Goal: Transaction & Acquisition: Purchase product/service

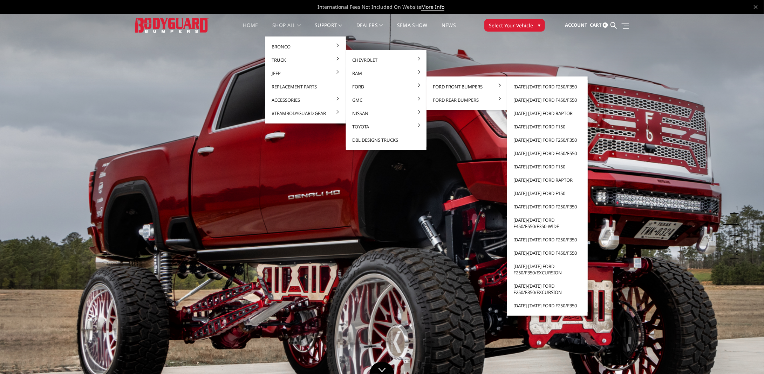
click at [457, 85] on link "Ford Front Bumpers" at bounding box center [466, 86] width 75 height 13
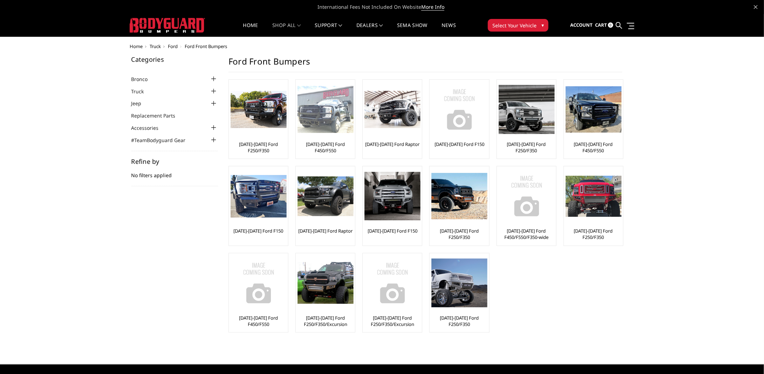
click at [304, 146] on link "[DATE]-[DATE] Ford F450/F550" at bounding box center [326, 147] width 56 height 13
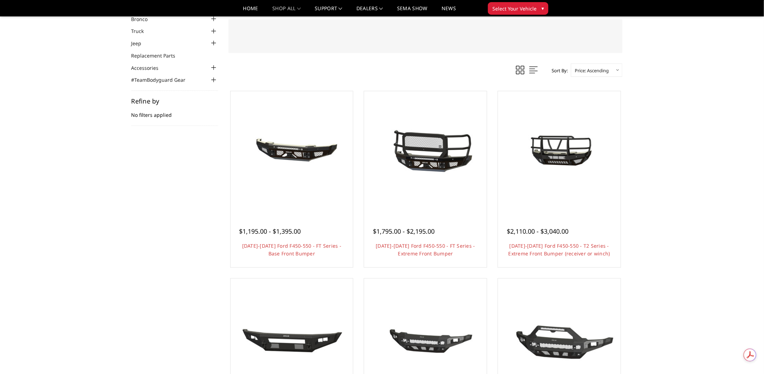
scroll to position [70, 0]
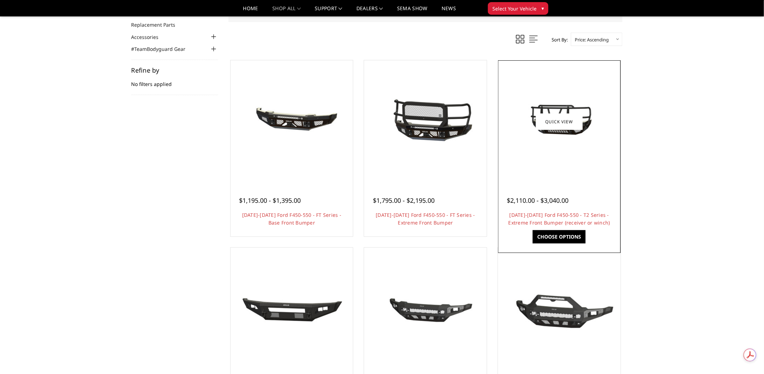
click at [570, 237] on link "Choose Options" at bounding box center [559, 236] width 53 height 13
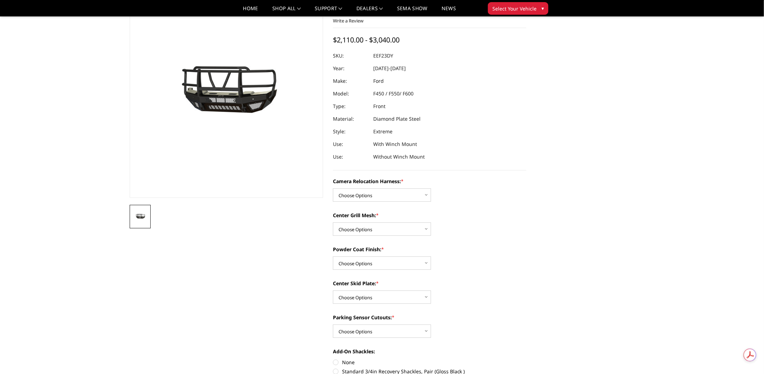
scroll to position [105, 0]
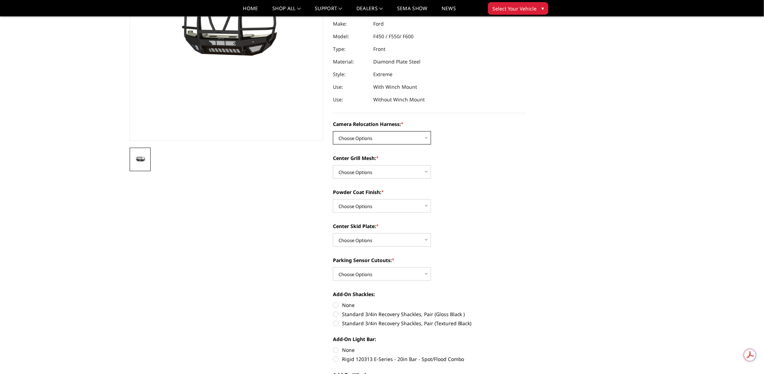
click at [425, 138] on select "Choose Options Without camera harness With camera harness" at bounding box center [382, 137] width 98 height 13
select select "3765"
click at [333, 131] on select "Choose Options Without camera harness With camera harness" at bounding box center [382, 137] width 98 height 13
click at [418, 171] on select "Choose Options Without expanded metal With expanded metal" at bounding box center [382, 171] width 98 height 13
click at [413, 172] on select "Choose Options Without expanded metal With expanded metal" at bounding box center [382, 171] width 98 height 13
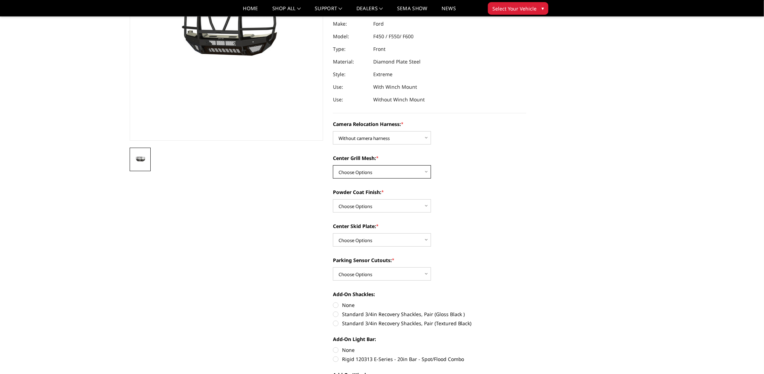
select select "3763"
click at [333, 165] on select "Choose Options Without expanded metal With expanded metal" at bounding box center [382, 171] width 98 height 13
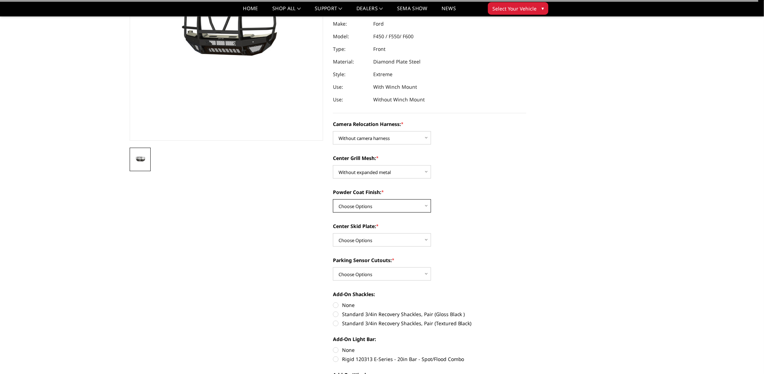
click at [416, 206] on select "Choose Options Textured Black Powder Coat Gloss Black Powder Coat Bare Metal" at bounding box center [382, 205] width 98 height 13
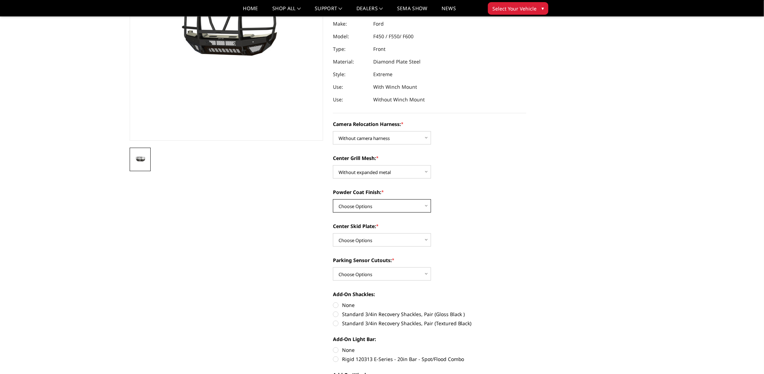
select select "3760"
click at [333, 199] on select "Choose Options Textured Black Powder Coat Gloss Black Powder Coat Bare Metal" at bounding box center [382, 205] width 98 height 13
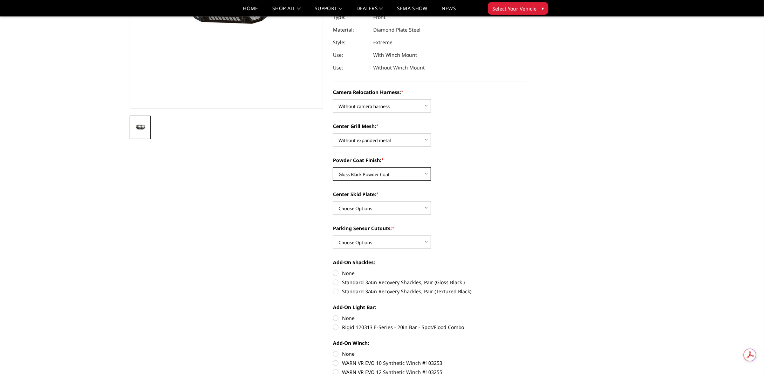
scroll to position [175, 0]
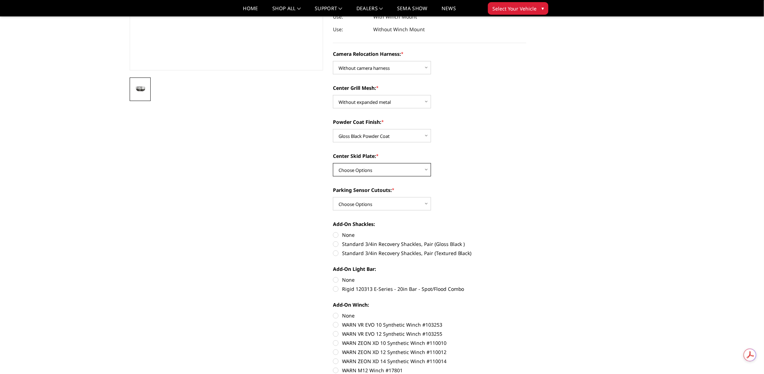
click at [423, 174] on select "Choose Options Winch Mount Skid Plate Standard Skid Plate (included) 2" Receive…" at bounding box center [382, 169] width 98 height 13
select select "3758"
click at [333, 163] on select "Choose Options Winch Mount Skid Plate Standard Skid Plate (included) 2" Receive…" at bounding box center [382, 169] width 98 height 13
click at [413, 203] on select "Choose Options Yes - With Parking Sensor Cutouts" at bounding box center [382, 203] width 98 height 13
click at [333, 197] on select "Choose Options Yes - With Parking Sensor Cutouts" at bounding box center [382, 203] width 98 height 13
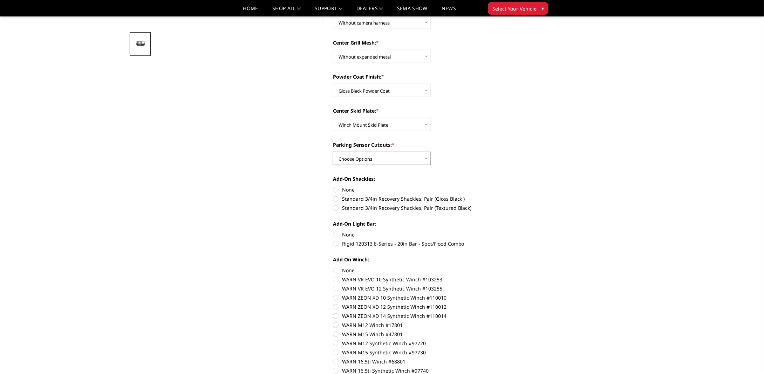
scroll to position [245, 0]
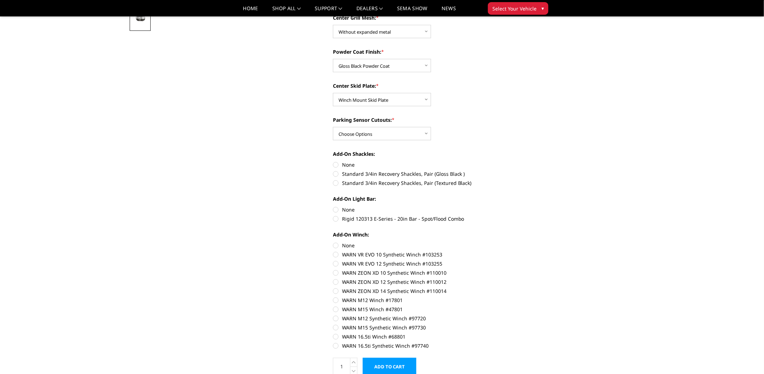
click at [335, 174] on label "Standard 3/4in Recovery Shackles, Pair (Gloss Black )" at bounding box center [429, 173] width 193 height 7
click at [526, 161] on input "Standard 3/4in Recovery Shackles, Pair (Gloss Black )" at bounding box center [526, 161] width 0 height 0
radio input "true"
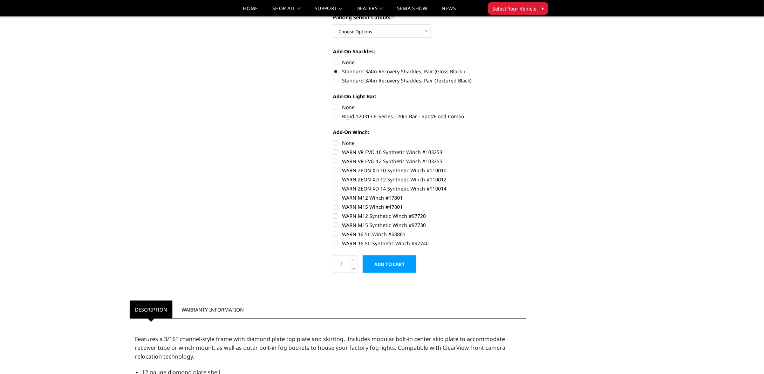
scroll to position [351, 0]
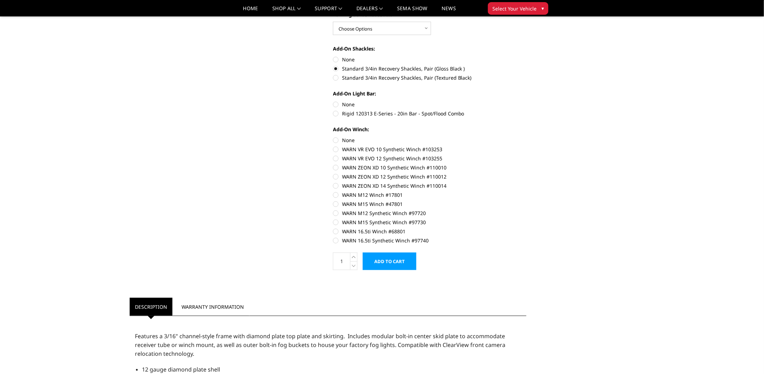
click at [337, 114] on label "Rigid 120313 E-Series - 20in Bar - Spot/Flood Combo" at bounding box center [429, 113] width 193 height 7
click at [526, 101] on input "Rigid 120313 E-Series - 20in Bar - Spot/Flood Combo" at bounding box center [526, 101] width 0 height 0
radio input "true"
click at [335, 241] on label "WARN 16.5ti Synthetic Winch #97740" at bounding box center [429, 240] width 193 height 7
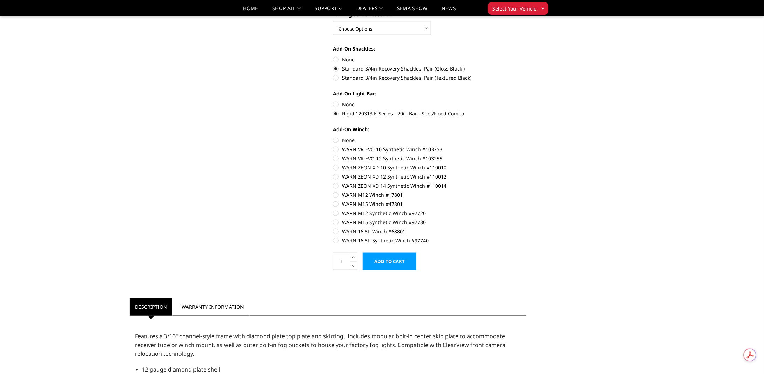
click at [526, 228] on input "WARN 16.5ti Synthetic Winch #97740" at bounding box center [526, 227] width 0 height 0
radio input "true"
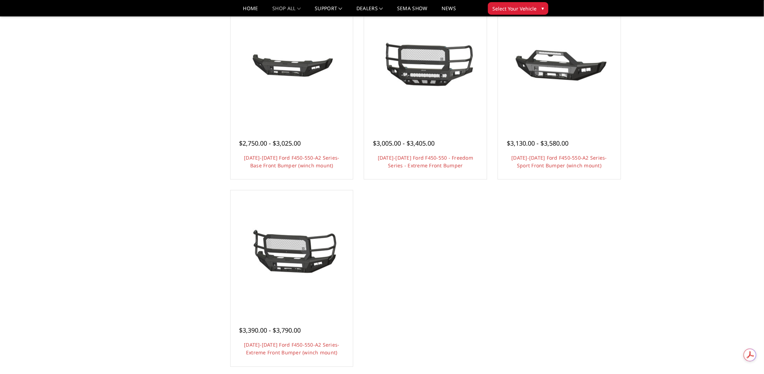
scroll to position [540, 0]
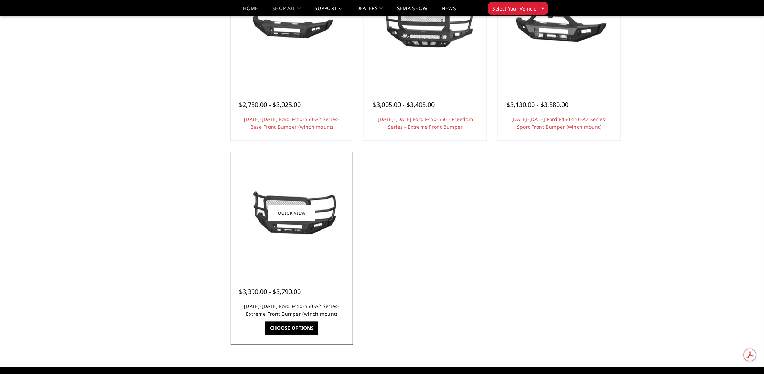
click at [311, 306] on link "[DATE]-[DATE] Ford F450-550-A2 Series-Extreme Front Bumper (winch mount)" at bounding box center [292, 310] width 96 height 14
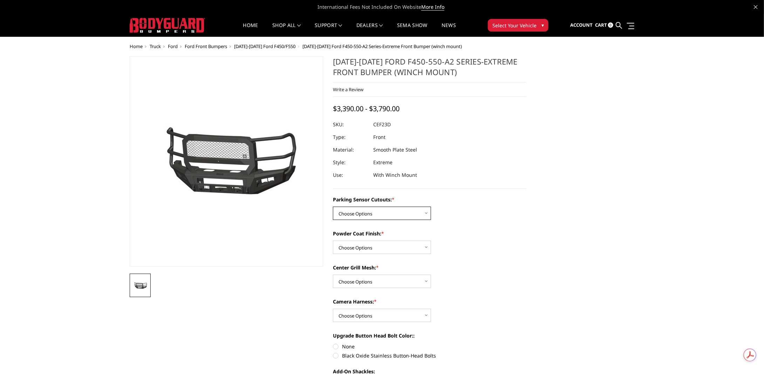
click at [411, 206] on select "Choose Options No-Without Parking Sensor Cutouts Yes-With Parking Sensor Cutouts" at bounding box center [382, 212] width 98 height 13
select select "2428"
click at [333, 206] on select "Choose Options No-Without Parking Sensor Cutouts Yes-With Parking Sensor Cutouts" at bounding box center [382, 212] width 98 height 13
click at [395, 250] on select "Choose Options Bare Metal Textured Black Powder Coat" at bounding box center [382, 246] width 98 height 13
select select "2431"
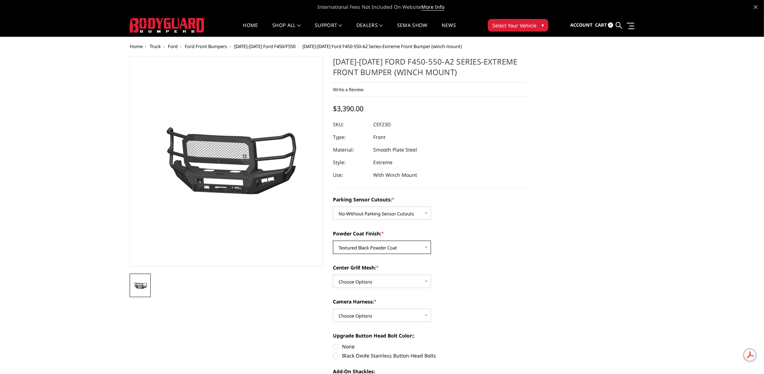
click at [333, 240] on select "Choose Options Bare Metal Textured Black Powder Coat" at bounding box center [382, 246] width 98 height 13
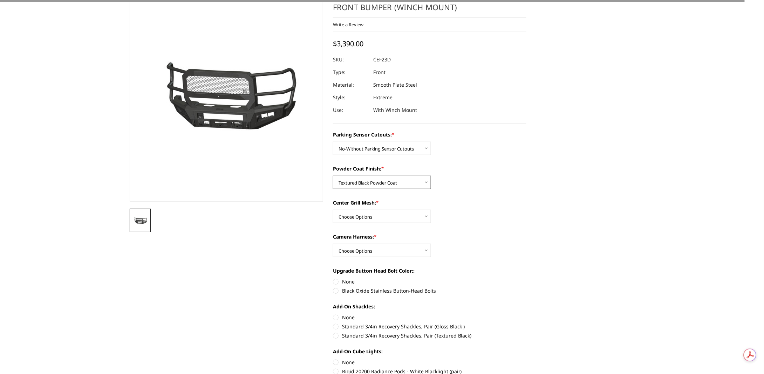
scroll to position [105, 0]
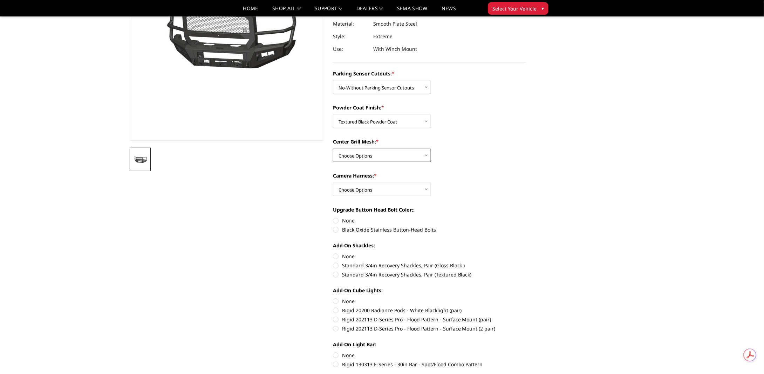
click at [409, 158] on select "Choose Options With Center Grill Mesh Without Center Grill Mesh" at bounding box center [382, 155] width 98 height 13
select select "2433"
click at [333, 149] on select "Choose Options With Center Grill Mesh Without Center Grill Mesh" at bounding box center [382, 155] width 98 height 13
click at [409, 190] on select "Choose Options WITH Camera Harness WITHOUT Camera Harness" at bounding box center [382, 189] width 98 height 13
select select "2435"
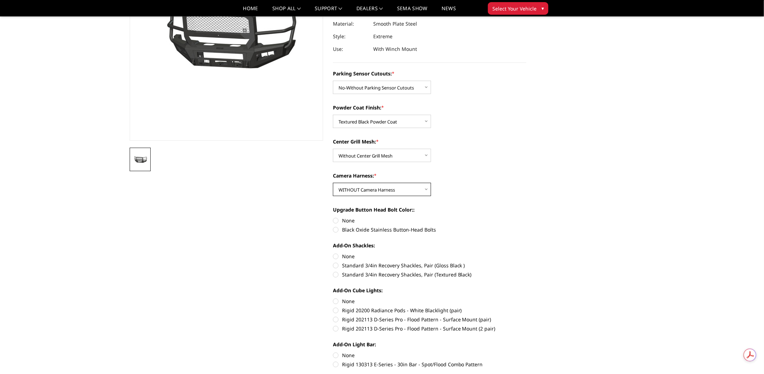
click at [333, 183] on select "Choose Options WITH Camera Harness WITHOUT Camera Harness" at bounding box center [382, 189] width 98 height 13
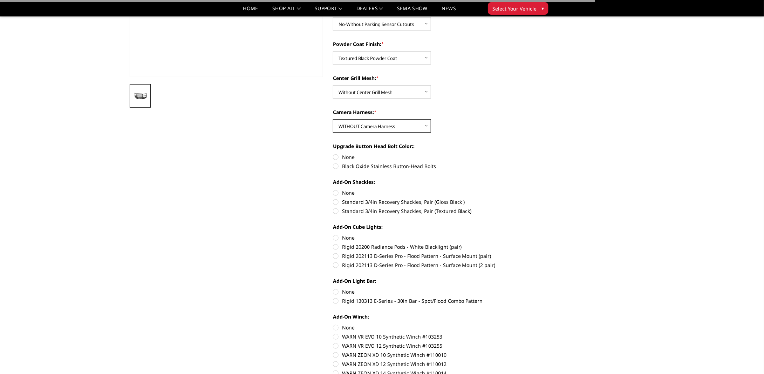
scroll to position [210, 0]
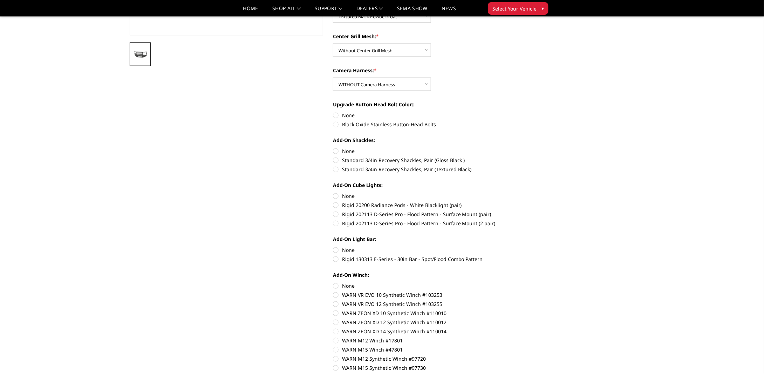
click at [337, 126] on label "Black Oxide Stainless Button-Head Bolts" at bounding box center [429, 124] width 193 height 7
click at [526, 112] on input "Black Oxide Stainless Button-Head Bolts" at bounding box center [526, 111] width 0 height 0
radio input "true"
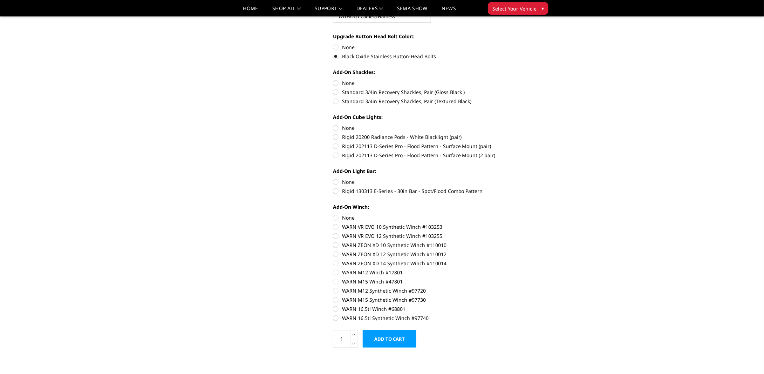
scroll to position [280, 0]
click at [336, 90] on label "Standard 3/4in Recovery Shackles, Pair (Gloss Black )" at bounding box center [429, 89] width 193 height 7
click at [526, 77] on input "Standard 3/4in Recovery Shackles, Pair (Gloss Black )" at bounding box center [526, 77] width 0 height 0
radio input "true"
click at [338, 135] on label "Rigid 20200 Radiance Pods - White Blacklight (pair)" at bounding box center [429, 134] width 193 height 7
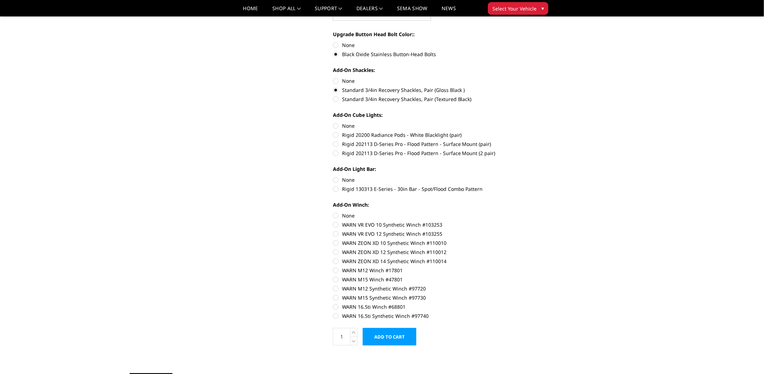
click at [526, 122] on input "Rigid 20200 Radiance Pods - White Blacklight (pair)" at bounding box center [526, 122] width 0 height 0
radio input "true"
click at [338, 187] on label "Rigid 130313 E-Series - 30in Bar - Spot/Flood Combo Pattern" at bounding box center [429, 188] width 193 height 7
click at [526, 176] on input "Rigid 130313 E-Series - 30in Bar - Spot/Flood Combo Pattern" at bounding box center [526, 176] width 0 height 0
radio input "true"
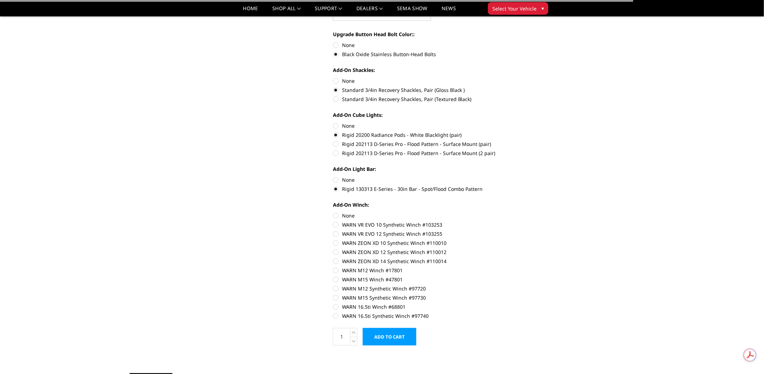
scroll to position [0, 0]
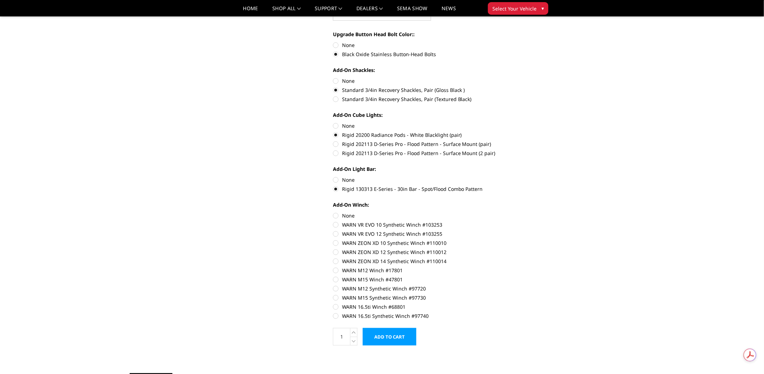
click at [336, 314] on label "WARN 16.5ti Synthetic Winch #97740" at bounding box center [429, 315] width 193 height 7
click at [526, 303] on input "WARN 16.5ti Synthetic Winch #97740" at bounding box center [526, 303] width 0 height 0
radio input "true"
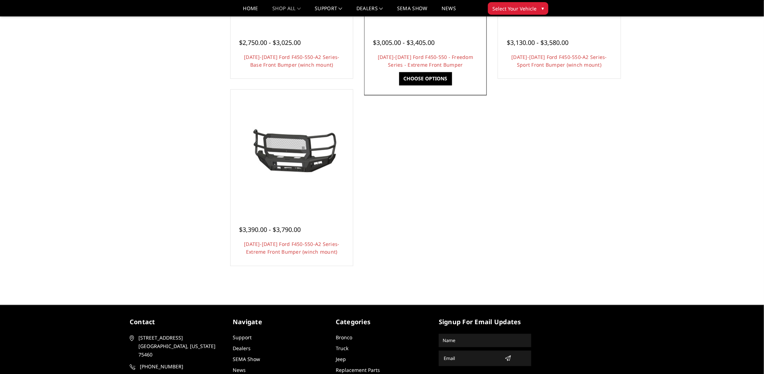
scroll to position [449, 0]
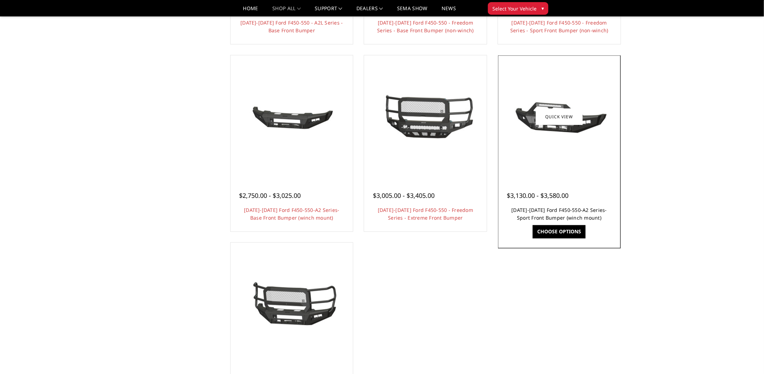
click at [562, 209] on link "2023-2025 Ford F450-550-A2 Series-Sport Front Bumper (winch mount)" at bounding box center [560, 213] width 96 height 14
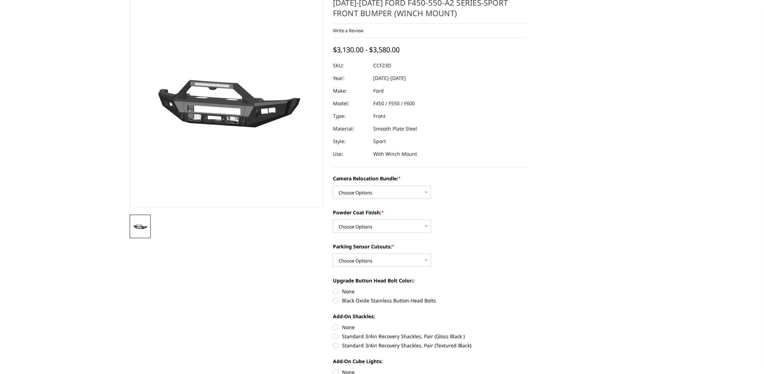
scroll to position [105, 0]
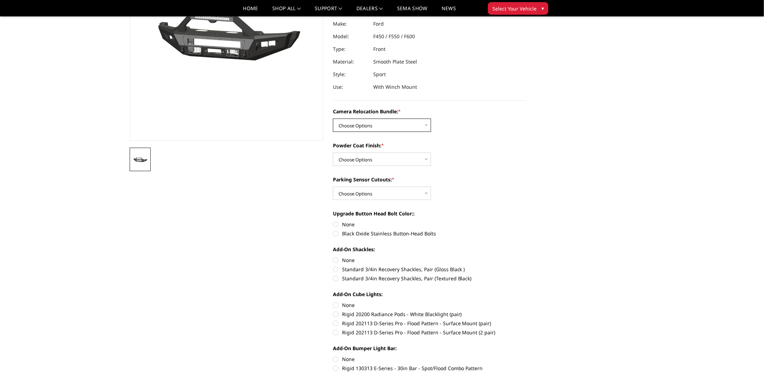
click at [416, 122] on select "Choose Options WITHOUT Camera Relocation Bundle WITH Camera Relocation Bundle" at bounding box center [382, 124] width 98 height 13
select select "2621"
click at [333, 118] on select "Choose Options WITHOUT Camera Relocation Bundle WITH Camera Relocation Bundle" at bounding box center [382, 124] width 98 height 13
click at [401, 158] on select "Choose Options Textured Black Powder Coat Bare Metal" at bounding box center [382, 158] width 98 height 13
select select "2619"
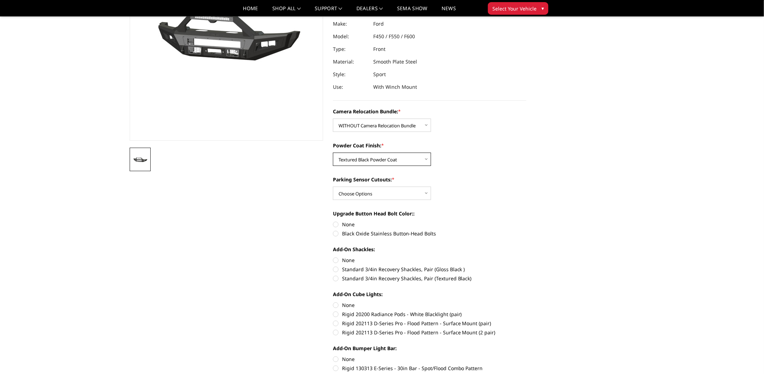
click at [333, 152] on select "Choose Options Textured Black Powder Coat Bare Metal" at bounding box center [382, 158] width 98 height 13
click at [418, 194] on select "Choose Options Yes - With Parking Sensor Cutouts No - Without Parking Sensor Cu…" at bounding box center [382, 192] width 98 height 13
click at [410, 191] on select "Choose Options Yes - With Parking Sensor Cutouts No - Without Parking Sensor Cu…" at bounding box center [382, 192] width 98 height 13
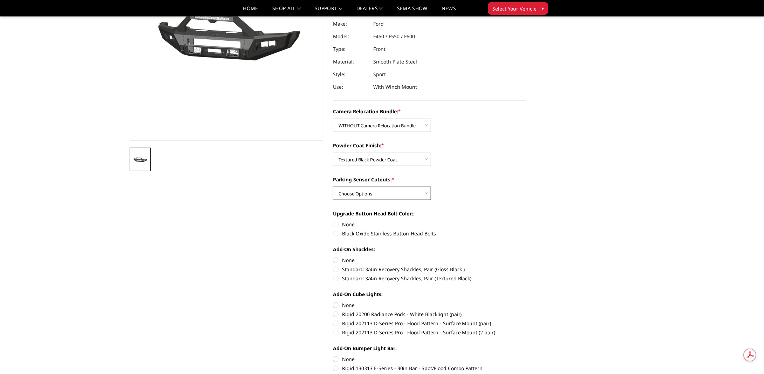
click at [422, 192] on select "Choose Options Yes - With Parking Sensor Cutouts No - Without Parking Sensor Cu…" at bounding box center [382, 192] width 98 height 13
select select "2616"
click at [333, 186] on select "Choose Options Yes - With Parking Sensor Cutouts No - Without Parking Sensor Cu…" at bounding box center [382, 192] width 98 height 13
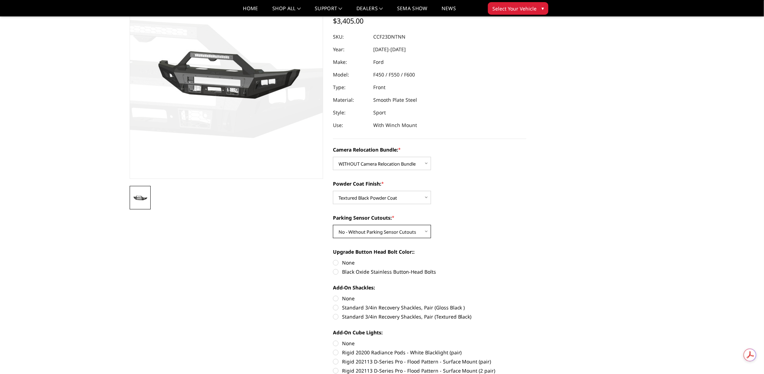
scroll to position [105, 0]
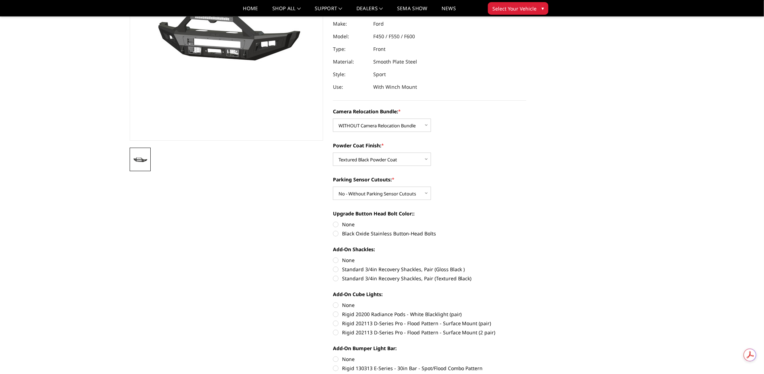
click at [338, 234] on label "Black Oxide Stainless Button-Head Bolts" at bounding box center [429, 233] width 193 height 7
click at [526, 221] on input "Black Oxide Stainless Button-Head Bolts" at bounding box center [526, 220] width 0 height 0
radio input "true"
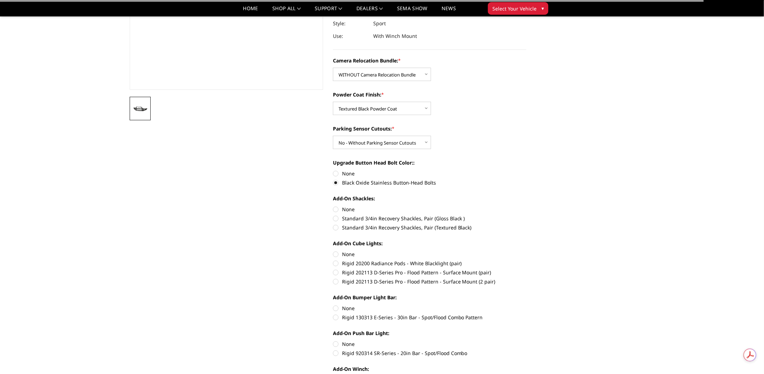
scroll to position [210, 0]
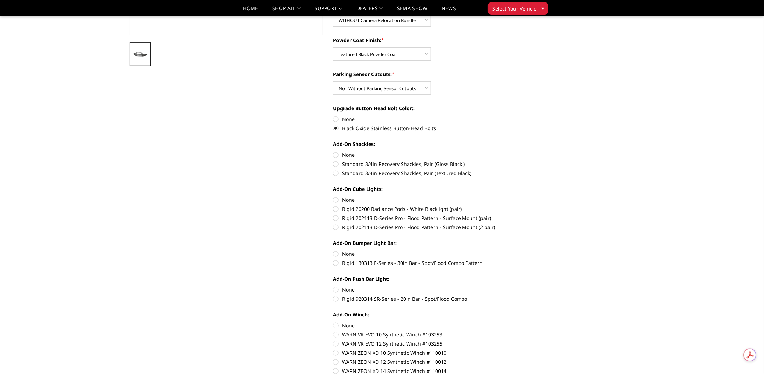
click at [335, 161] on label "Standard 3/4in Recovery Shackles, Pair (Gloss Black )" at bounding box center [429, 163] width 193 height 7
click at [526, 151] on input "Standard 3/4in Recovery Shackles, Pair (Gloss Black )" at bounding box center [526, 151] width 0 height 0
radio input "true"
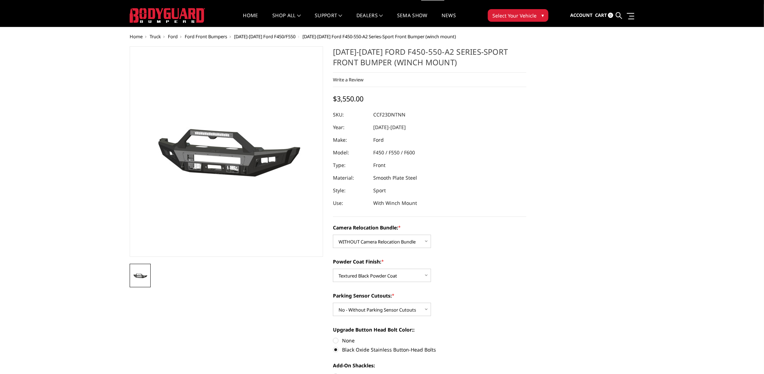
scroll to position [0, 0]
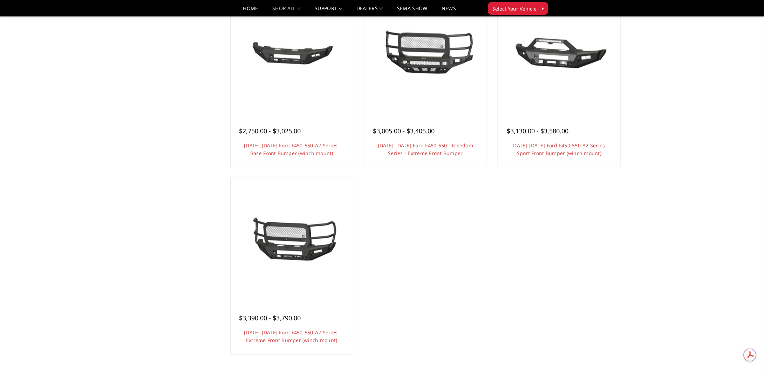
scroll to position [561, 0]
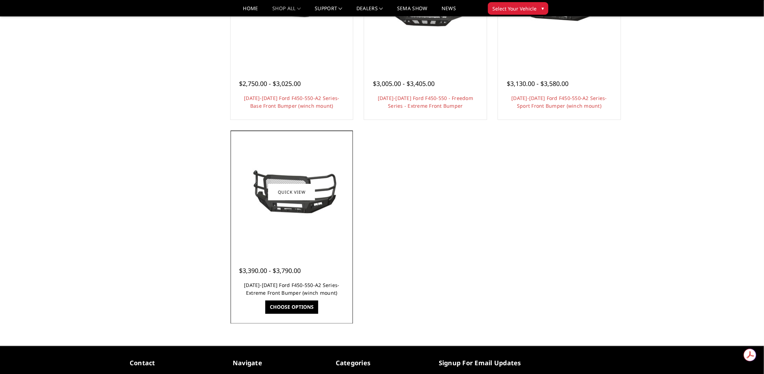
click at [310, 286] on link "[DATE]-[DATE] Ford F450-550-A2 Series-Extreme Front Bumper (winch mount)" at bounding box center [292, 289] width 96 height 14
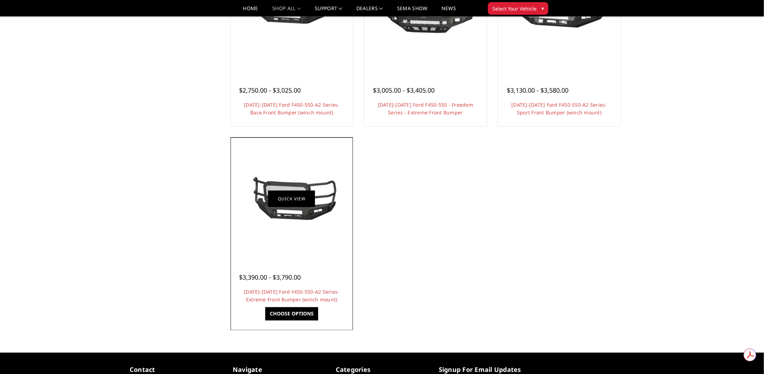
click at [293, 197] on link "Quick view" at bounding box center [291, 199] width 47 height 16
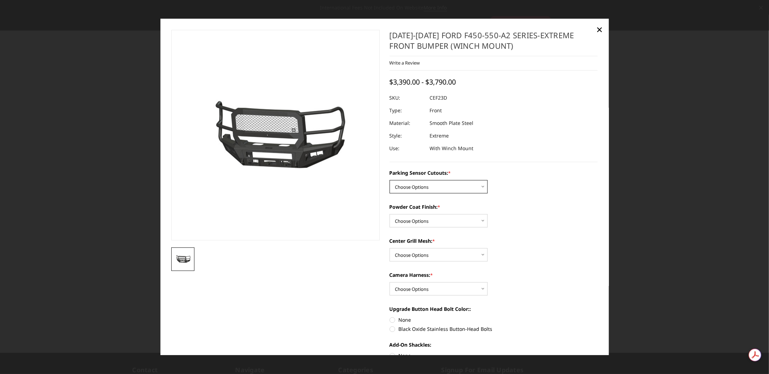
click at [473, 188] on select "Choose Options No-Without Parking Sensor Cutouts Yes-With Parking Sensor Cutouts" at bounding box center [439, 186] width 98 height 13
select select "2428"
click at [390, 180] on select "Choose Options No-Without Parking Sensor Cutouts Yes-With Parking Sensor Cutouts" at bounding box center [439, 186] width 98 height 13
click at [476, 222] on select "Choose Options Bare Metal Textured Black Powder Coat" at bounding box center [439, 220] width 98 height 13
select select "2431"
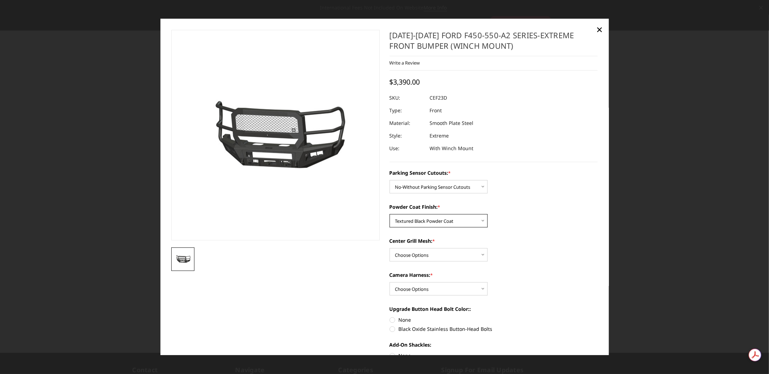
click at [390, 214] on select "Choose Options Bare Metal Textured Black Powder Coat" at bounding box center [439, 220] width 98 height 13
click at [484, 255] on select "Choose Options With Center Grill Mesh Without Center Grill Mesh" at bounding box center [439, 254] width 98 height 13
select select "2432"
click at [390, 248] on select "Choose Options With Center Grill Mesh Without Center Grill Mesh" at bounding box center [439, 254] width 98 height 13
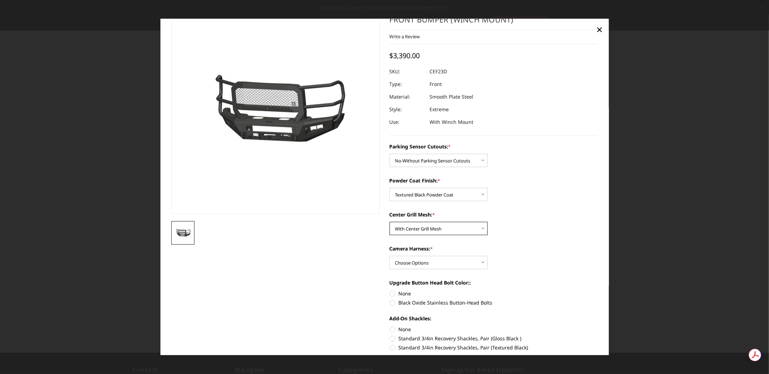
scroll to position [35, 0]
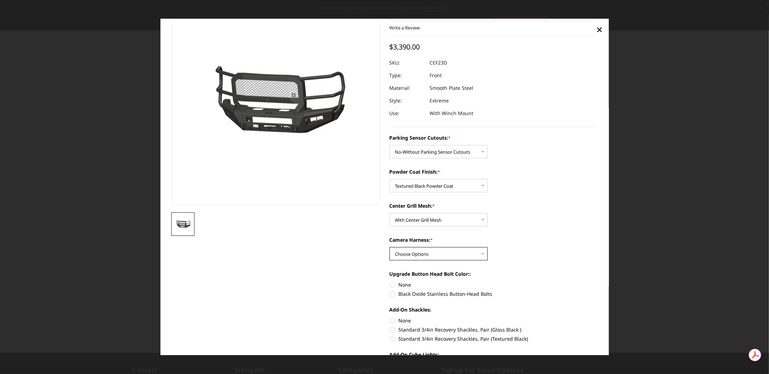
click at [482, 253] on select "Choose Options WITH Camera Harness WITHOUT Camera Harness" at bounding box center [439, 253] width 98 height 13
select select "2435"
click at [390, 247] on select "Choose Options WITH Camera Harness WITHOUT Camera Harness" at bounding box center [439, 253] width 98 height 13
click at [480, 219] on select "Choose Options With Center Grill Mesh Without Center Grill Mesh" at bounding box center [439, 219] width 98 height 13
select select "2433"
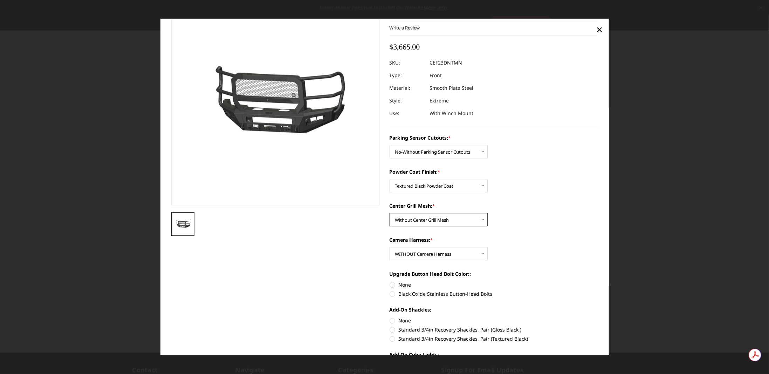
click at [390, 213] on select "Choose Options With Center Grill Mesh Without Center Grill Mesh" at bounding box center [439, 219] width 98 height 13
click at [523, 232] on div "Parking Sensor Cutouts: * Choose Options No-Without Parking Sensor Cutouts Yes-…" at bounding box center [494, 345] width 209 height 423
click at [484, 252] on select "Choose Options WITH Camera Harness WITHOUT Camera Harness" at bounding box center [439, 253] width 98 height 13
click at [390, 247] on select "Choose Options WITH Camera Harness WITHOUT Camera Harness" at bounding box center [439, 253] width 98 height 13
click at [478, 256] on select "Choose Options WITH Camera Harness WITHOUT Camera Harness" at bounding box center [439, 253] width 98 height 13
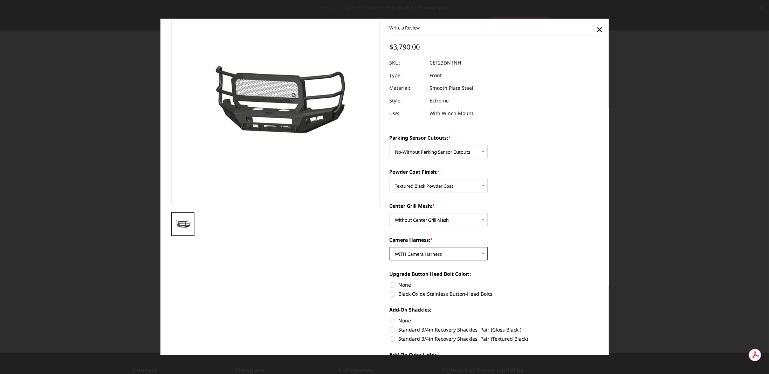
click at [390, 247] on select "Choose Options WITH Camera Harness WITHOUT Camera Harness" at bounding box center [439, 253] width 98 height 13
click at [476, 255] on select "Choose Options WITH Camera Harness WITHOUT Camera Harness" at bounding box center [439, 253] width 98 height 13
select select "2435"
click at [390, 247] on select "Choose Options WITH Camera Harness WITHOUT Camera Harness" at bounding box center [439, 253] width 98 height 13
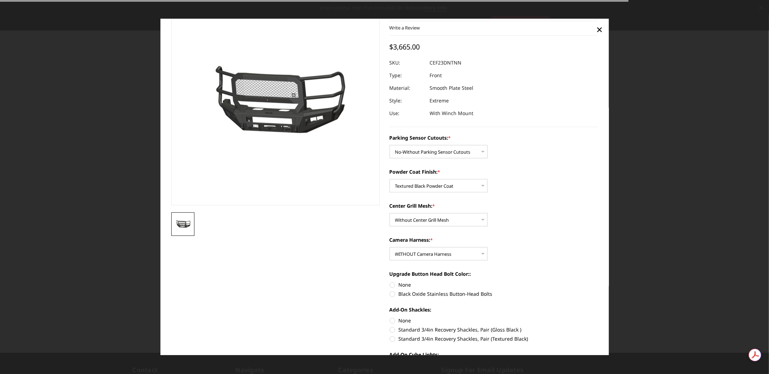
click at [535, 264] on div "Parking Sensor Cutouts: * Choose Options No-Without Parking Sensor Cutouts Yes-…" at bounding box center [494, 345] width 209 height 423
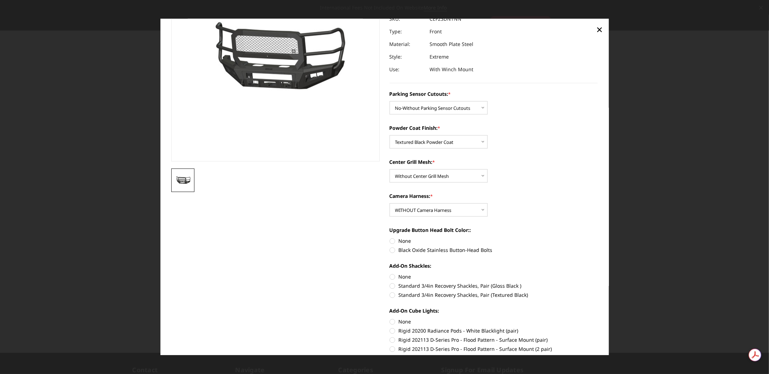
scroll to position [140, 0]
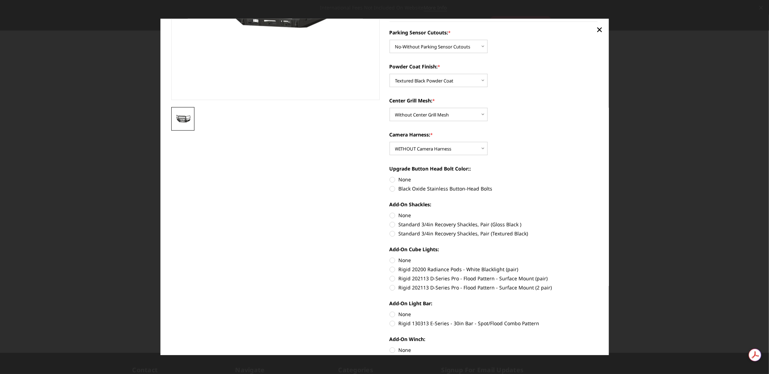
click at [385, 191] on section "2023-2025 Ford F450-550-A2 Series-Extreme Front Bumper (winch mount) Write a Re…" at bounding box center [494, 189] width 218 height 598
click at [392, 186] on label "Black Oxide Stainless Button-Head Bolts" at bounding box center [494, 188] width 209 height 7
click at [598, 176] on input "Black Oxide Stainless Button-Head Bolts" at bounding box center [598, 176] width 0 height 0
radio input "true"
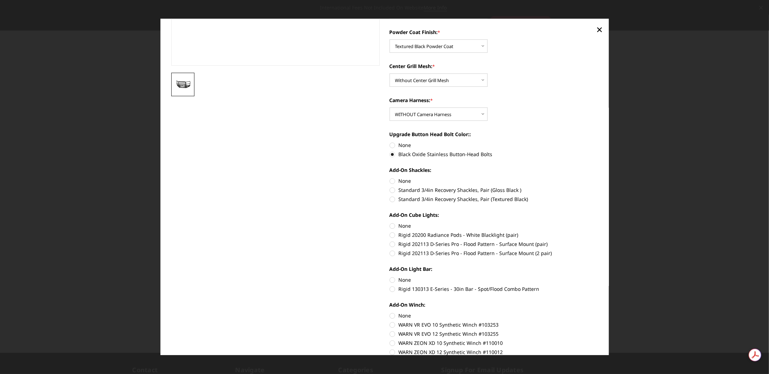
scroll to position [175, 0]
click at [390, 188] on label "Standard 3/4in Recovery Shackles, Pair (Gloss Black )" at bounding box center [494, 189] width 209 height 7
click at [598, 177] on input "Standard 3/4in Recovery Shackles, Pair (Gloss Black )" at bounding box center [598, 177] width 0 height 0
radio input "true"
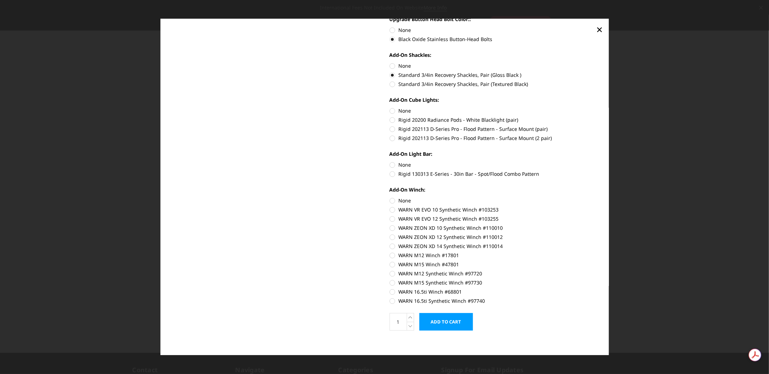
scroll to position [293, 0]
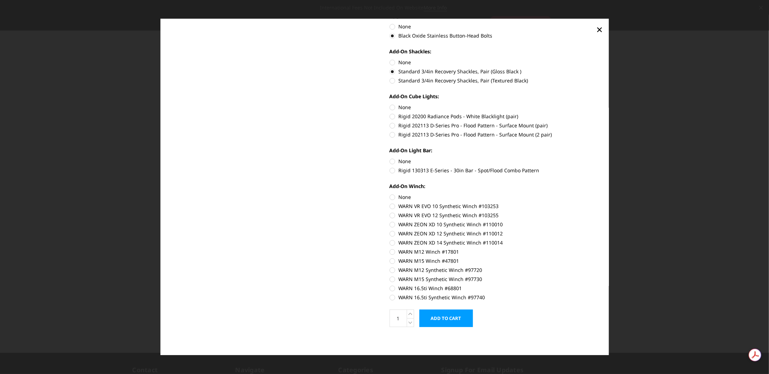
click at [390, 296] on label "WARN 16.5ti Synthetic Winch #97740" at bounding box center [494, 296] width 209 height 7
click at [598, 285] on input "WARN 16.5ti Synthetic Winch #97740" at bounding box center [598, 285] width 0 height 0
radio input "true"
click at [390, 298] on label "WARN 16.5ti Synthetic Winch #97740" at bounding box center [494, 296] width 209 height 7
click at [598, 285] on input "WARN 16.5ti Synthetic Winch #97740" at bounding box center [598, 285] width 0 height 0
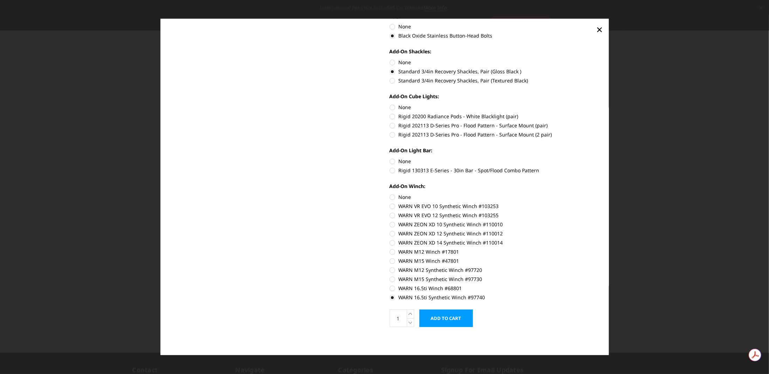
click at [390, 196] on label "None" at bounding box center [494, 196] width 209 height 7
click at [390, 194] on input "None" at bounding box center [390, 193] width 0 height 0
radio input "true"
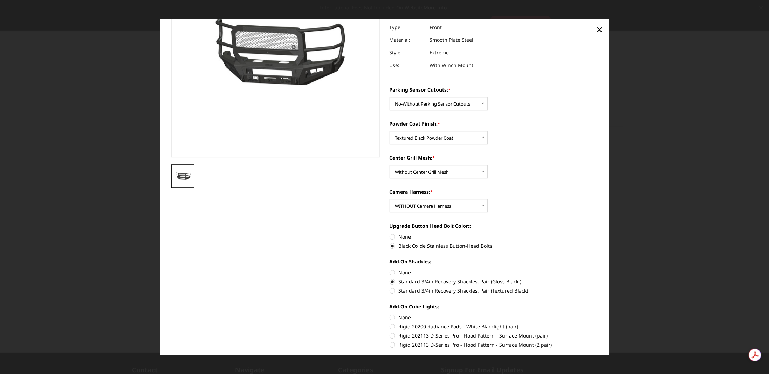
scroll to position [118, 0]
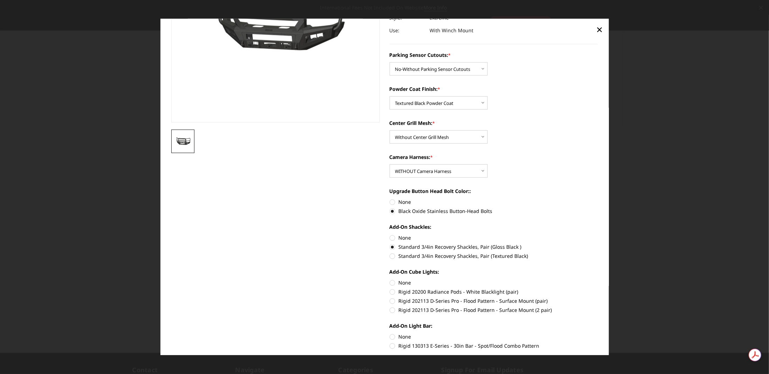
click at [390, 292] on label "Rigid 20200 Radiance Pods - White Blacklight (pair)" at bounding box center [494, 291] width 209 height 7
click at [598, 279] on input "Rigid 20200 Radiance Pods - White Blacklight (pair)" at bounding box center [598, 279] width 0 height 0
radio input "true"
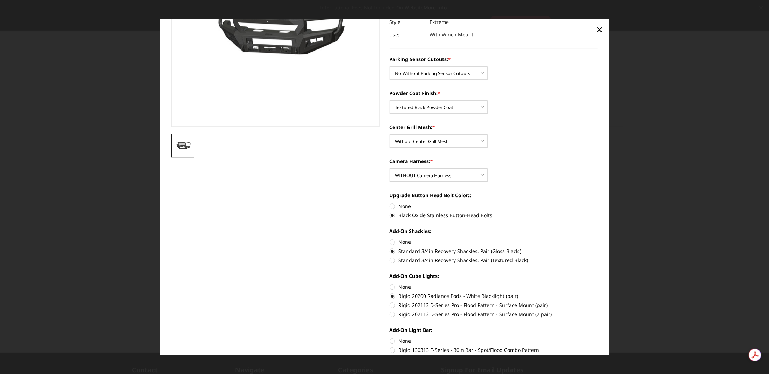
scroll to position [293, 0]
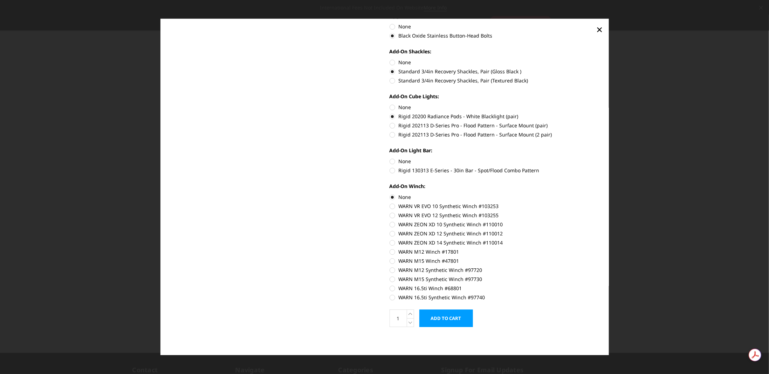
click at [390, 297] on label "WARN 16.5ti Synthetic Winch #97740" at bounding box center [494, 296] width 209 height 7
click at [598, 285] on input "WARN 16.5ti Synthetic Winch #97740" at bounding box center [598, 285] width 0 height 0
radio input "true"
click at [390, 198] on label "None" at bounding box center [494, 196] width 209 height 7
click at [390, 194] on input "None" at bounding box center [390, 193] width 0 height 0
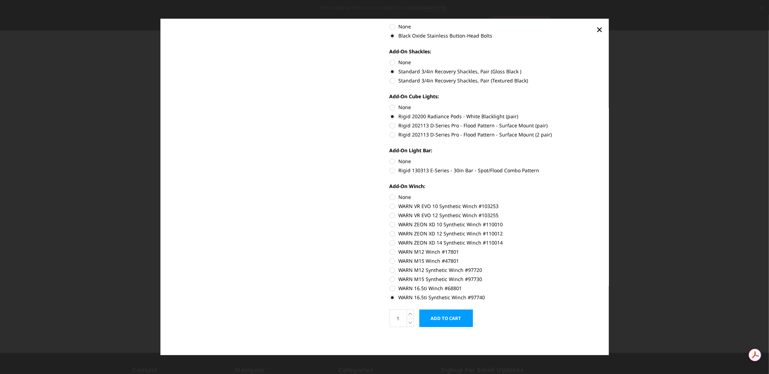
radio input "true"
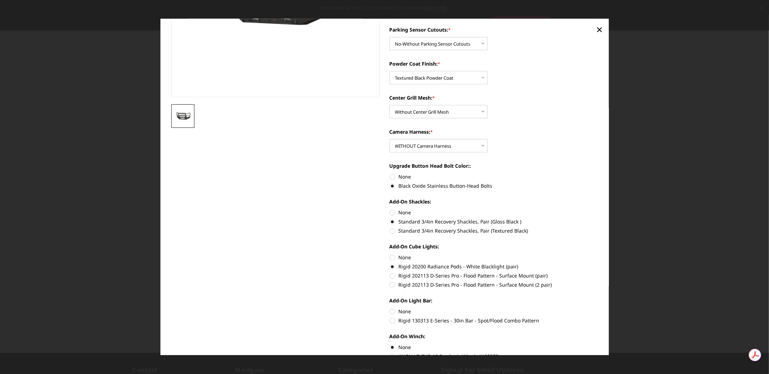
scroll to position [153, 0]
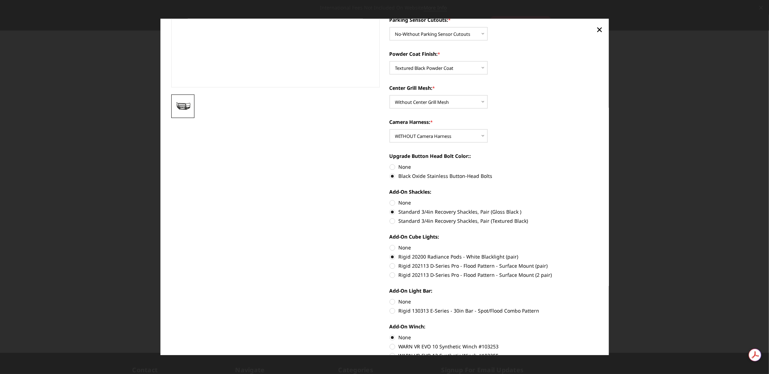
click at [392, 311] on label "Rigid 130313 E-Series - 30in Bar - Spot/Flood Combo Pattern" at bounding box center [494, 310] width 209 height 7
click at [598, 298] on input "Rigid 130313 E-Series - 30in Bar - Spot/Flood Combo Pattern" at bounding box center [598, 298] width 0 height 0
radio input "true"
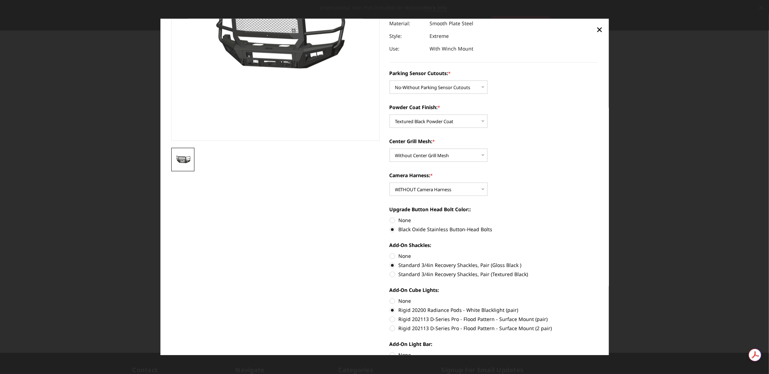
scroll to position [175, 0]
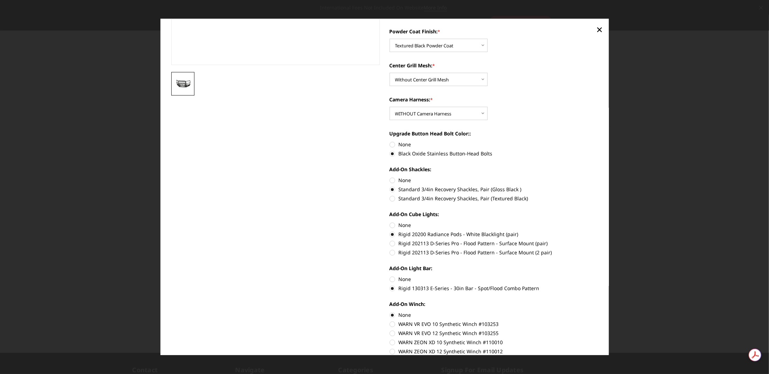
click at [392, 279] on label "None" at bounding box center [494, 279] width 209 height 7
click at [390, 276] on input "None" at bounding box center [390, 276] width 0 height 0
radio input "true"
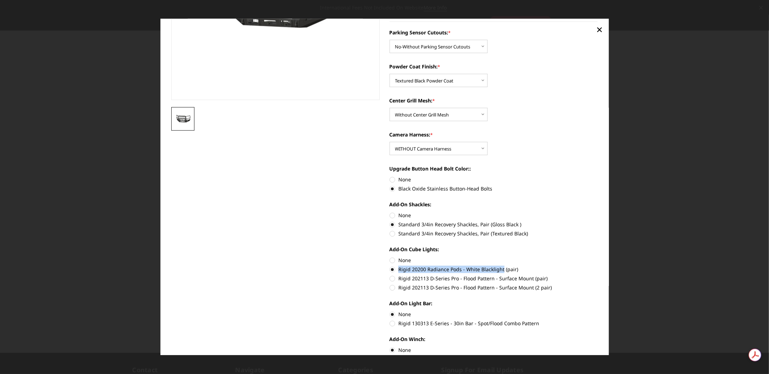
drag, startPoint x: 395, startPoint y: 268, endPoint x: 499, endPoint y: 269, distance: 104.8
click at [499, 269] on label "Rigid 20200 Radiance Pods - White Blacklight (pair)" at bounding box center [494, 269] width 209 height 7
copy label "Rigid 20200 Radiance Pods - White Blacklight"
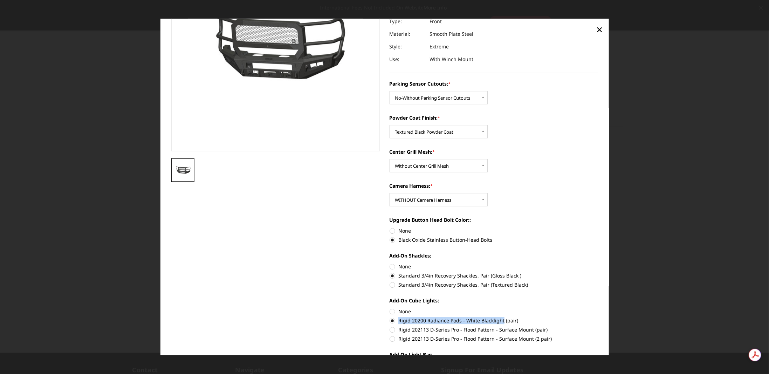
scroll to position [0, 0]
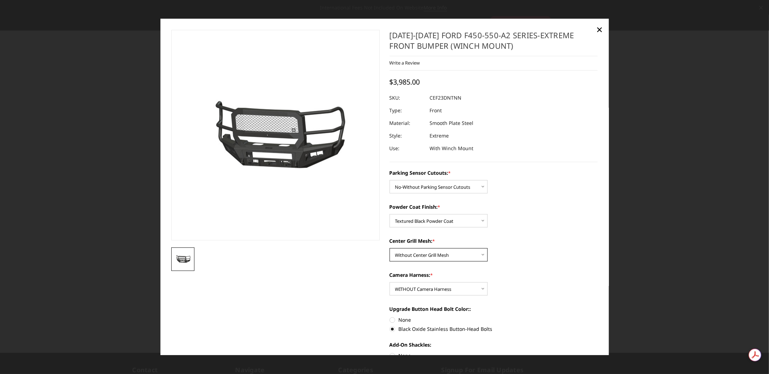
click at [462, 255] on select "Choose Options With Center Grill Mesh Without Center Grill Mesh" at bounding box center [439, 254] width 98 height 13
select select "2432"
click at [390, 248] on select "Choose Options With Center Grill Mesh Without Center Grill Mesh" at bounding box center [439, 254] width 98 height 13
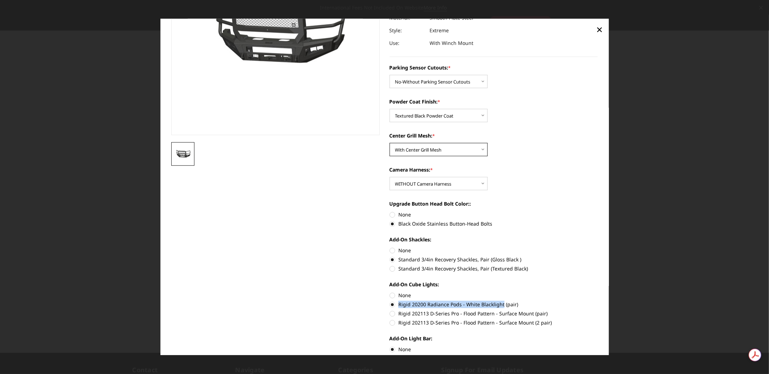
scroll to position [35, 0]
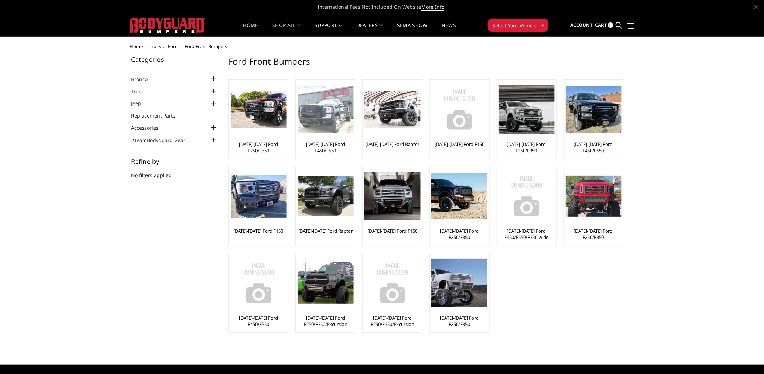
click at [332, 146] on link "[DATE]-[DATE] Ford F450/F550" at bounding box center [326, 147] width 56 height 13
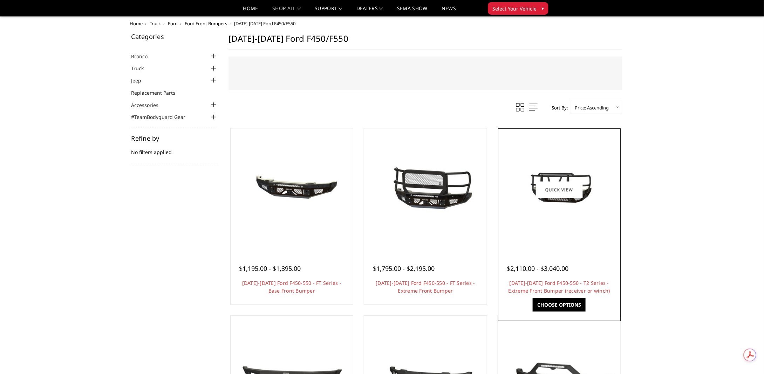
scroll to position [105, 0]
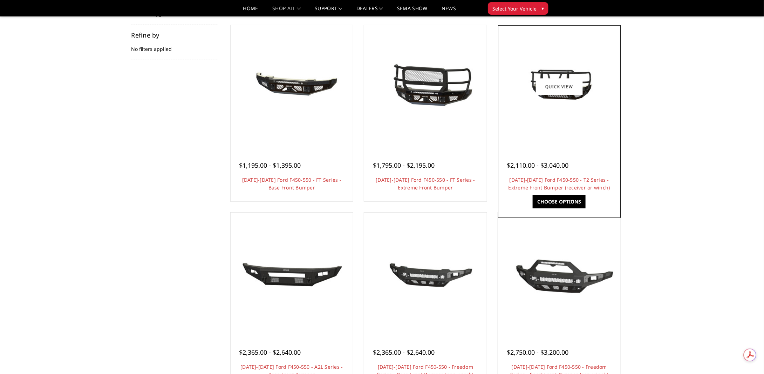
click at [549, 197] on link "Choose Options" at bounding box center [559, 201] width 53 height 13
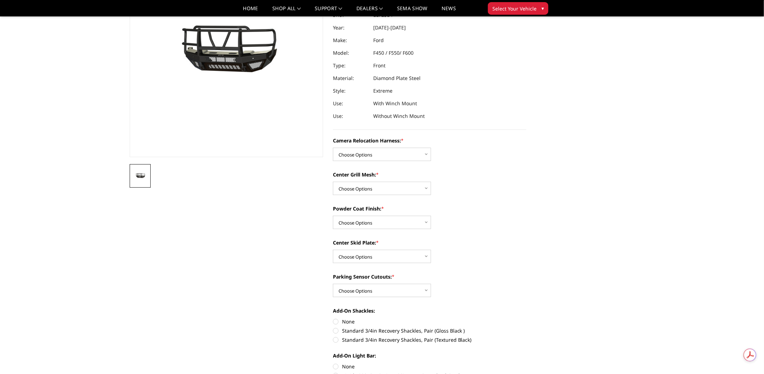
scroll to position [105, 0]
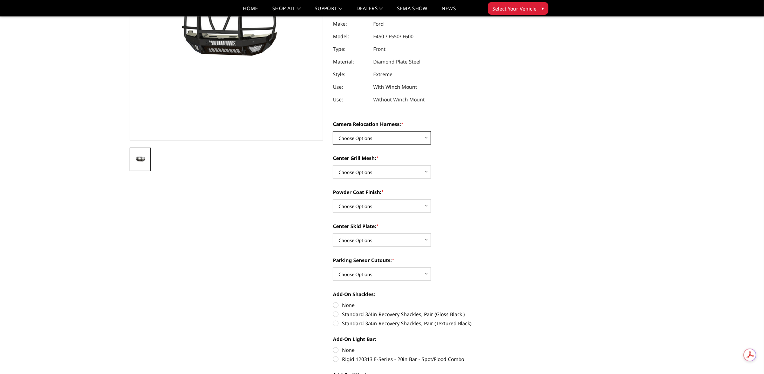
click at [402, 132] on select "Choose Options Without camera harness With camera harness" at bounding box center [382, 137] width 98 height 13
select select "3765"
click at [333, 131] on select "Choose Options Without camera harness With camera harness" at bounding box center [382, 137] width 98 height 13
click at [389, 173] on select "Choose Options Without expanded metal With expanded metal" at bounding box center [382, 171] width 98 height 13
select select "3763"
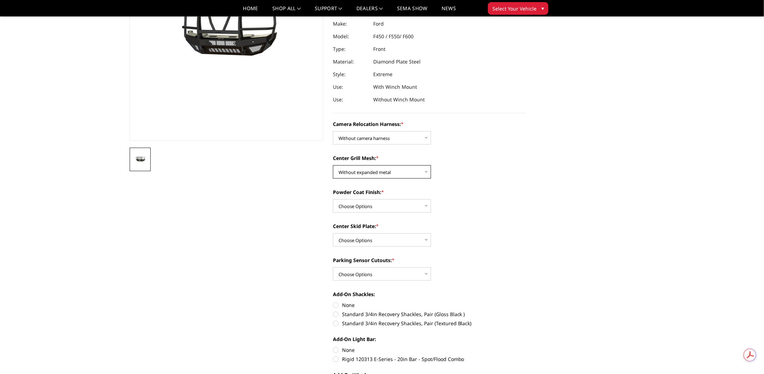
click at [333, 165] on select "Choose Options Without expanded metal With expanded metal" at bounding box center [382, 171] width 98 height 13
click at [393, 208] on select "Choose Options Textured Black Powder Coat Gloss Black Powder Coat Bare Metal" at bounding box center [382, 205] width 98 height 13
select select "3760"
click at [333, 199] on select "Choose Options Textured Black Powder Coat Gloss Black Powder Coat Bare Metal" at bounding box center [382, 205] width 98 height 13
click at [382, 239] on select "Choose Options Winch Mount Skid Plate Standard Skid Plate (included) 2" Receive…" at bounding box center [382, 239] width 98 height 13
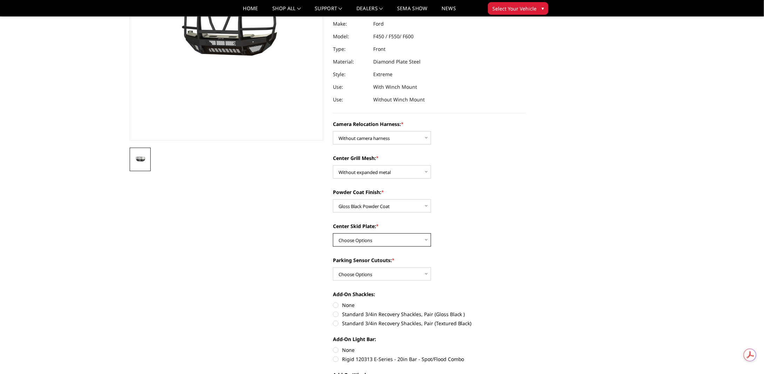
select select "3758"
click at [333, 233] on select "Choose Options Winch Mount Skid Plate Standard Skid Plate (included) 2" Receive…" at bounding box center [382, 239] width 98 height 13
click at [395, 273] on select "Choose Options Yes - With Parking Sensor Cutouts" at bounding box center [382, 273] width 98 height 13
click at [333, 267] on select "Choose Options Yes - With Parking Sensor Cutouts" at bounding box center [382, 273] width 98 height 13
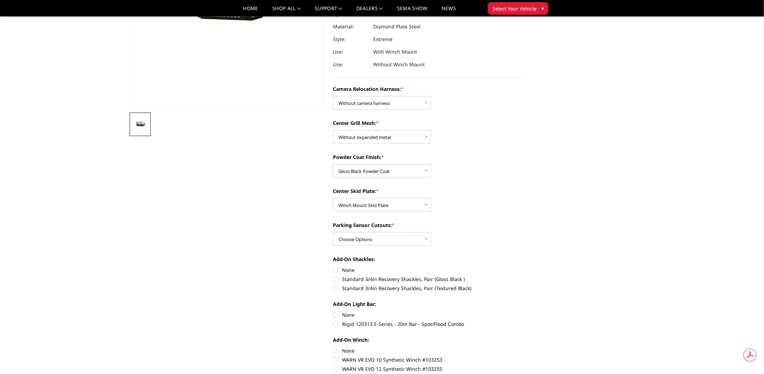
click at [337, 279] on label "Standard 3/4in Recovery Shackles, Pair (Gloss Black )" at bounding box center [429, 278] width 193 height 7
click at [526, 266] on input "Standard 3/4in Recovery Shackles, Pair (Gloss Black )" at bounding box center [526, 266] width 0 height 0
radio input "true"
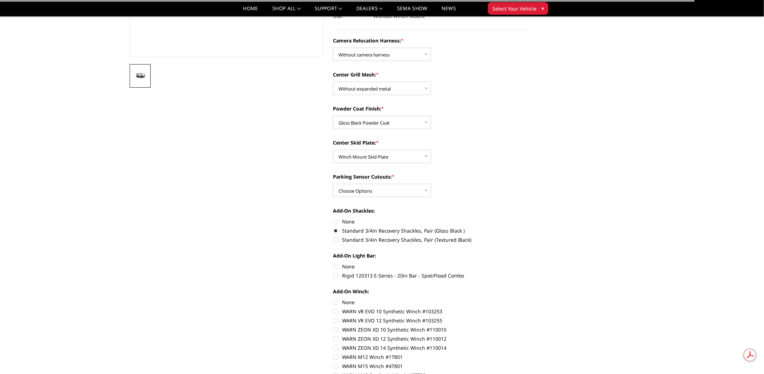
scroll to position [210, 0]
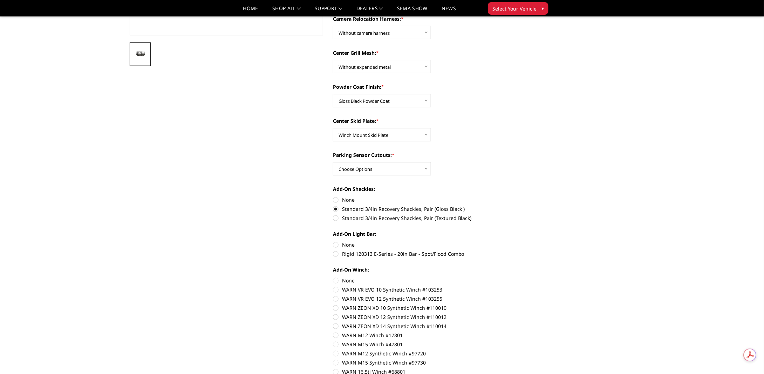
click at [338, 255] on label "Rigid 120313 E-Series - 20in Bar - Spot/Flood Combo" at bounding box center [429, 253] width 193 height 7
click at [526, 241] on input "Rigid 120313 E-Series - 20in Bar - Spot/Flood Combo" at bounding box center [526, 241] width 0 height 0
radio input "true"
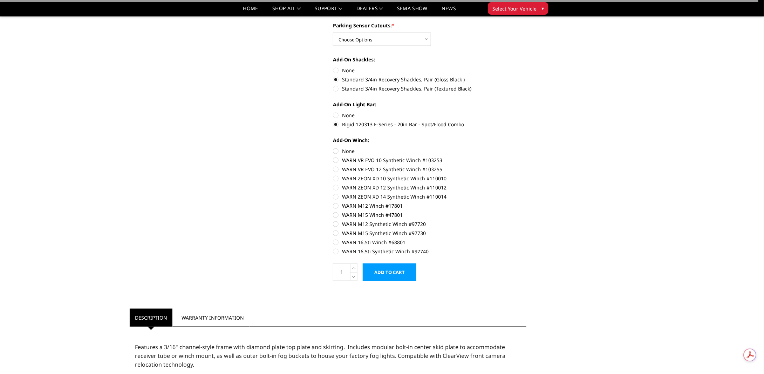
scroll to position [351, 0]
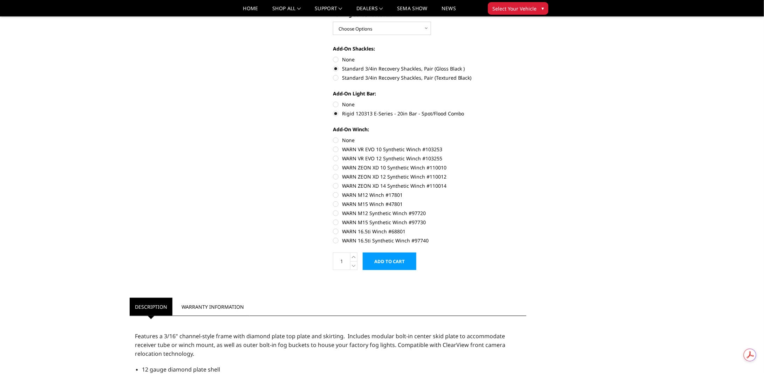
click at [337, 139] on label "None" at bounding box center [429, 139] width 193 height 7
click at [333, 137] on input "None" at bounding box center [333, 136] width 0 height 0
radio input "true"
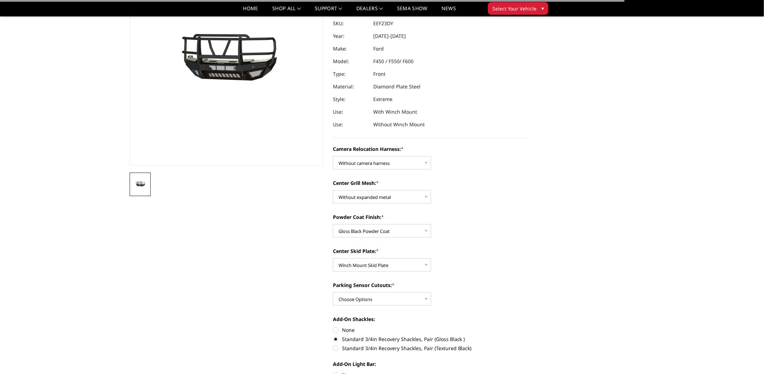
scroll to position [0, 0]
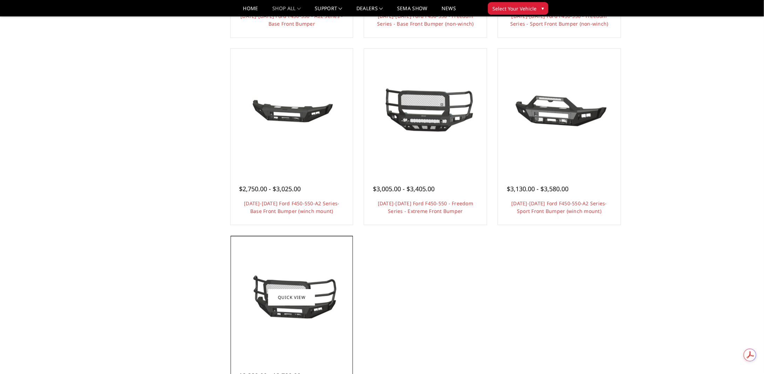
scroll to position [561, 0]
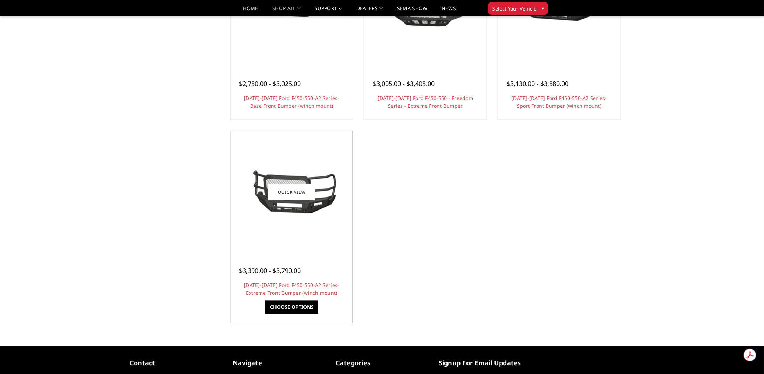
click at [289, 302] on link "Choose Options" at bounding box center [291, 306] width 53 height 13
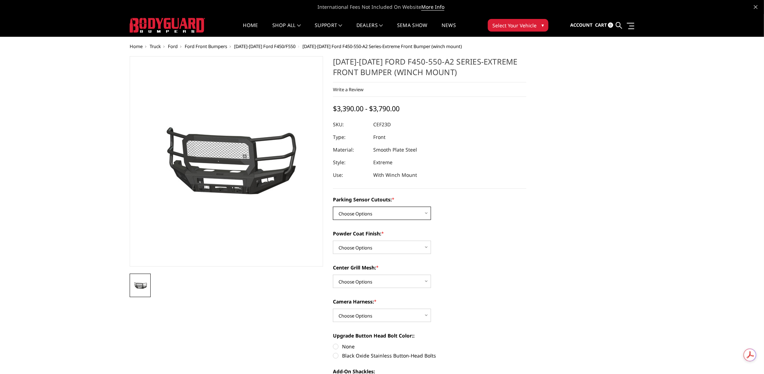
click at [414, 213] on select "Choose Options No-Without Parking Sensor Cutouts Yes-With Parking Sensor Cutouts" at bounding box center [382, 212] width 98 height 13
select select "2428"
click at [333, 206] on select "Choose Options No-Without Parking Sensor Cutouts Yes-With Parking Sensor Cutouts" at bounding box center [382, 212] width 98 height 13
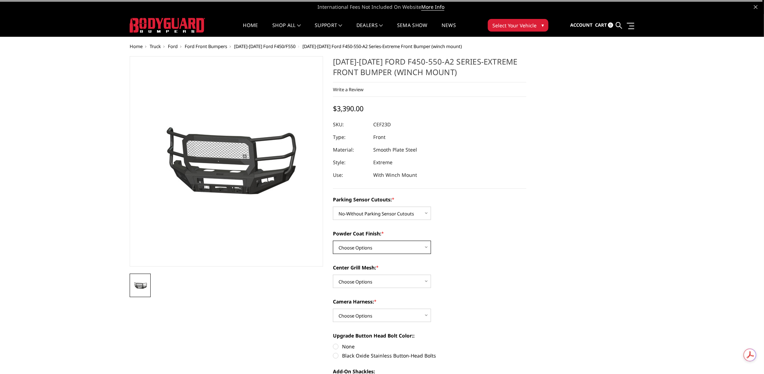
click at [404, 247] on select "Choose Options Bare Metal Textured Black Powder Coat" at bounding box center [382, 246] width 98 height 13
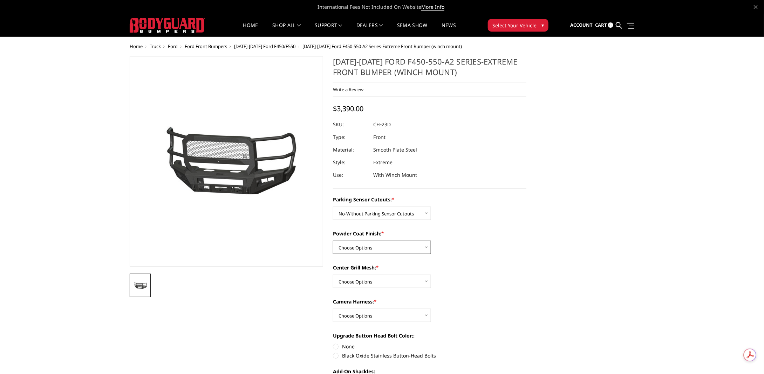
select select "2431"
click at [333, 240] on select "Choose Options Bare Metal Textured Black Powder Coat" at bounding box center [382, 246] width 98 height 13
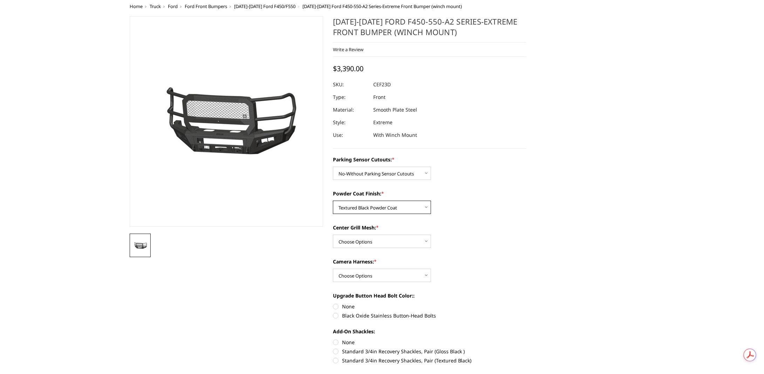
scroll to position [70, 0]
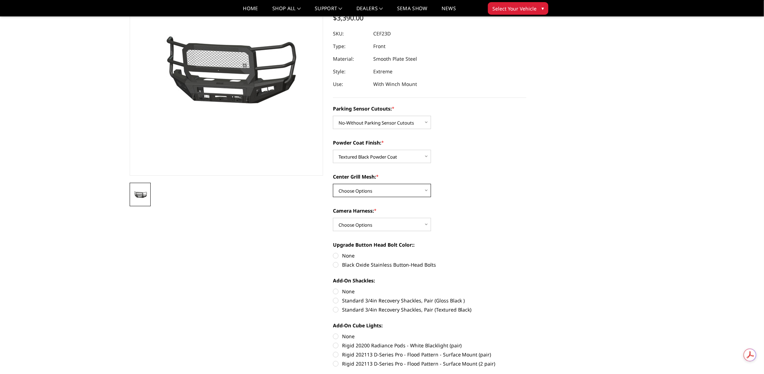
click at [425, 191] on select "Choose Options With Center Grill Mesh Without Center Grill Mesh" at bounding box center [382, 190] width 98 height 13
select select "2432"
click at [333, 184] on select "Choose Options With Center Grill Mesh Without Center Grill Mesh" at bounding box center [382, 190] width 98 height 13
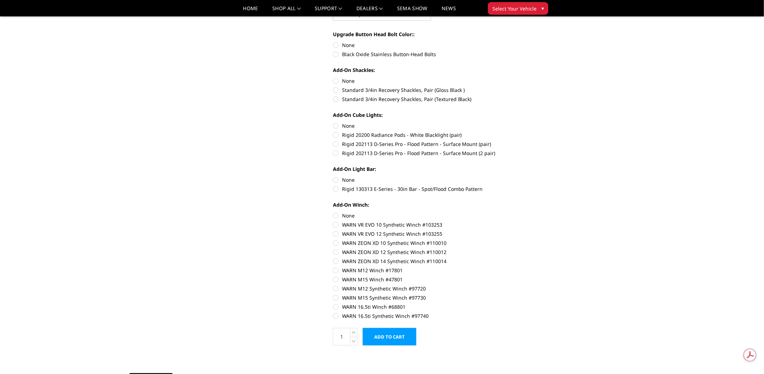
scroll to position [210, 0]
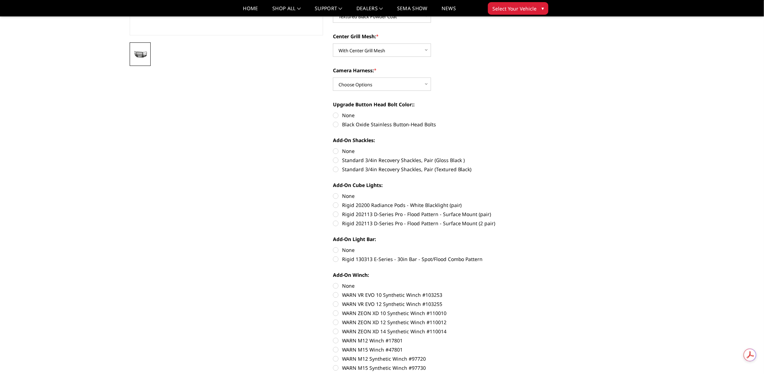
click at [334, 250] on label "None" at bounding box center [429, 249] width 193 height 7
click at [333, 246] on input "None" at bounding box center [333, 246] width 0 height 0
radio input "true"
click at [335, 285] on label "None" at bounding box center [429, 285] width 193 height 7
click at [333, 282] on input "None" at bounding box center [333, 282] width 0 height 0
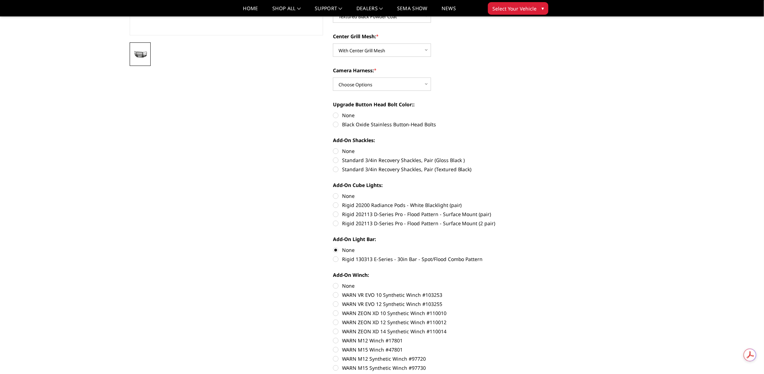
radio input "true"
click at [335, 205] on label "Rigid 20200 Radiance Pods - White Blacklight (pair)" at bounding box center [429, 204] width 193 height 7
click at [526, 192] on input "Rigid 20200 Radiance Pods - White Blacklight (pair)" at bounding box center [526, 192] width 0 height 0
radio input "true"
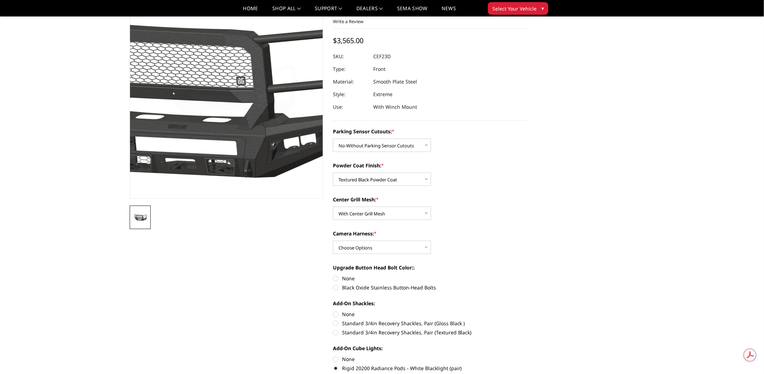
scroll to position [105, 0]
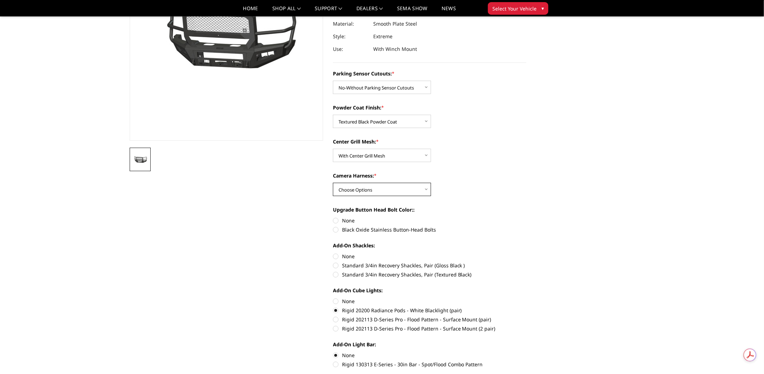
click at [414, 193] on select "Choose Options WITH Camera Harness WITHOUT Camera Harness" at bounding box center [382, 189] width 98 height 13
select select "2435"
click at [333, 183] on select "Choose Options WITH Camera Harness WITHOUT Camera Harness" at bounding box center [382, 189] width 98 height 13
click at [336, 229] on label "Black Oxide Stainless Button-Head Bolts" at bounding box center [429, 229] width 193 height 7
click at [526, 217] on input "Black Oxide Stainless Button-Head Bolts" at bounding box center [526, 217] width 0 height 0
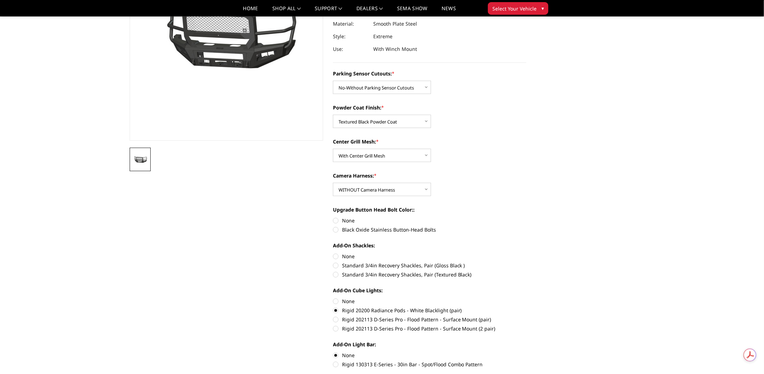
radio input "true"
click at [338, 264] on label "Standard 3/4in Recovery Shackles, Pair (Gloss Black )" at bounding box center [429, 264] width 193 height 7
click at [526, 253] on input "Standard 3/4in Recovery Shackles, Pair (Gloss Black )" at bounding box center [526, 252] width 0 height 0
radio input "true"
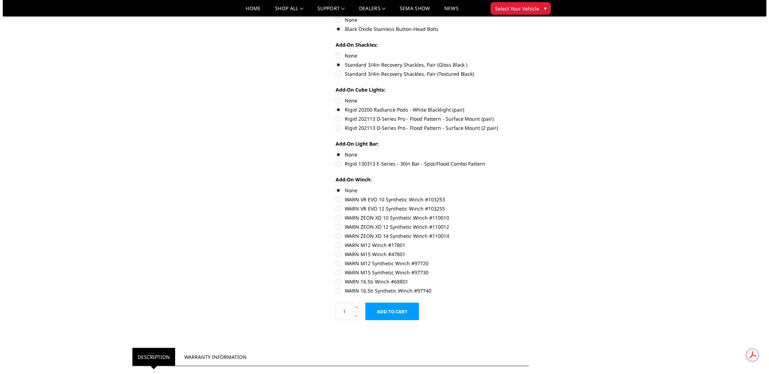
scroll to position [315, 0]
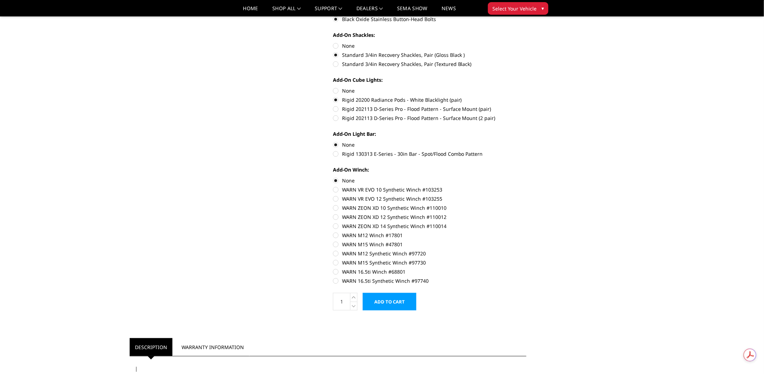
click at [399, 301] on input "Add to Cart" at bounding box center [390, 302] width 54 height 18
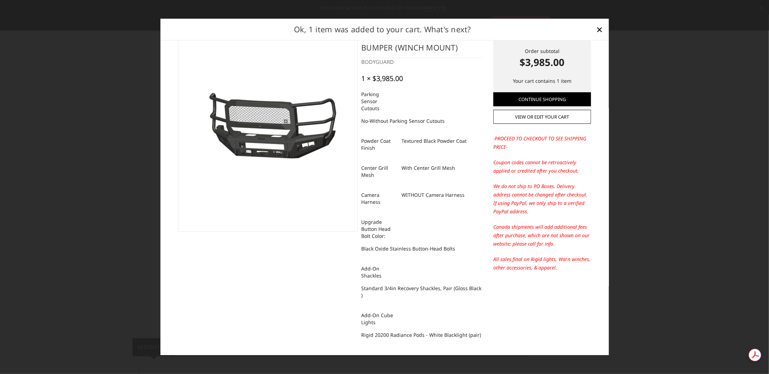
scroll to position [0, 0]
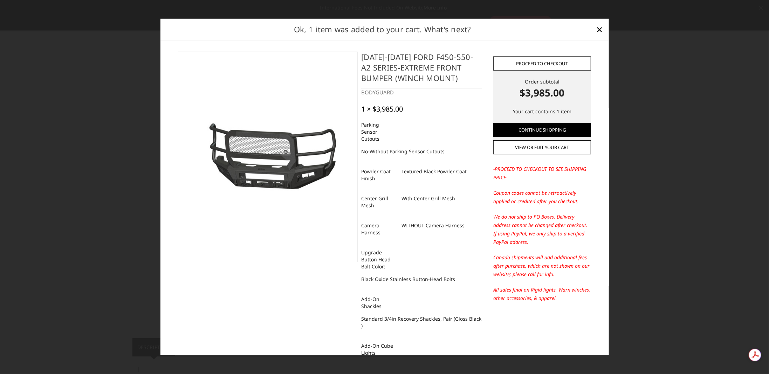
click at [543, 64] on link "Proceed to checkout" at bounding box center [543, 63] width 98 height 14
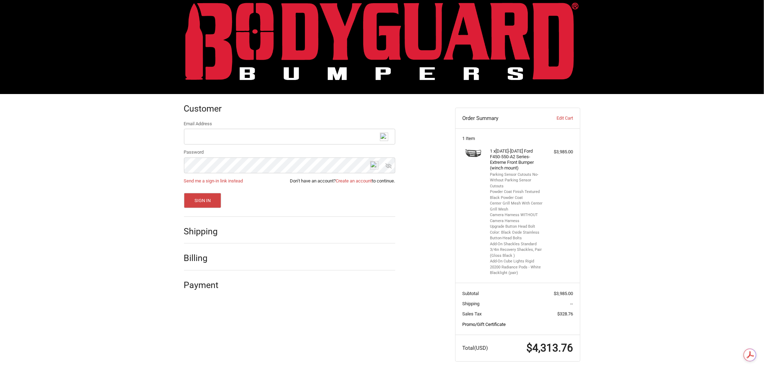
click at [497, 324] on link "Promo/Gift Certificate" at bounding box center [483, 323] width 43 height 5
paste input "Z5HY"
type input "Z5HY"
click at [557, 336] on button "Apply" at bounding box center [556, 339] width 34 height 16
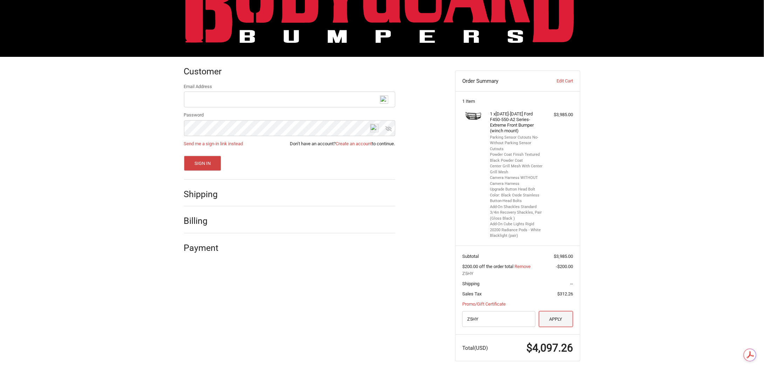
click at [544, 316] on button "Apply" at bounding box center [556, 319] width 34 height 16
click at [230, 101] on input "Email Address" at bounding box center [289, 99] width 211 height 16
click at [356, 142] on link "Create an account" at bounding box center [354, 143] width 36 height 5
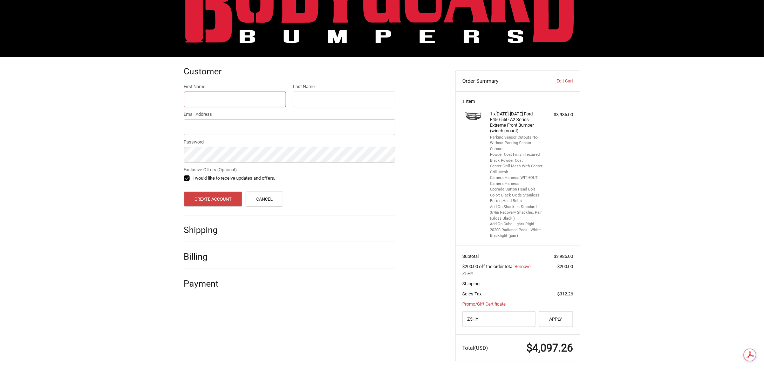
click at [232, 101] on input "First Name" at bounding box center [235, 99] width 102 height 16
type input "[PERSON_NAME]"
type input "[EMAIL_ADDRESS][DOMAIN_NAME]"
click at [185, 175] on label "I would like to receive updates and offers." at bounding box center [289, 178] width 211 height 6
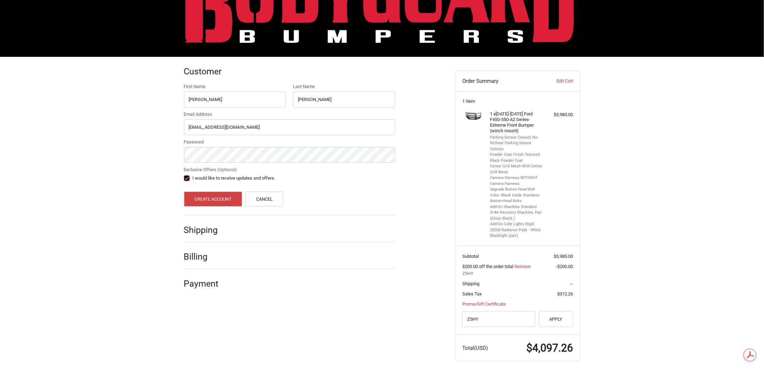
click at [184, 175] on input "I would like to receive updates and offers." at bounding box center [184, 175] width 0 height 0
checkbox input "false"
click at [163, 152] on div "Customer First Name [PERSON_NAME] Last Name [PERSON_NAME] Email Address [EMAIL_…" at bounding box center [382, 216] width 764 height 318
click at [213, 195] on button "Create Account" at bounding box center [213, 198] width 59 height 15
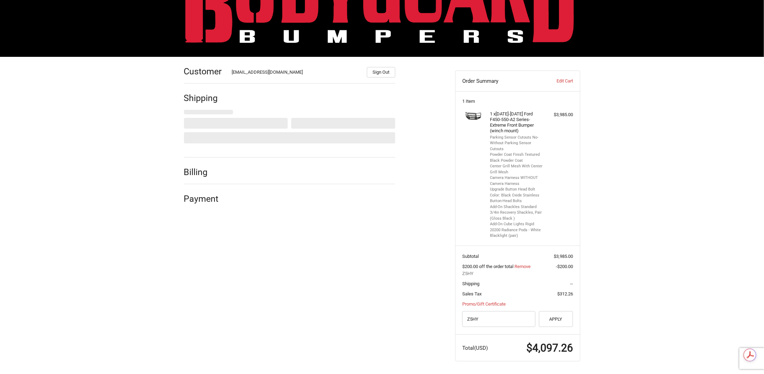
select select "US"
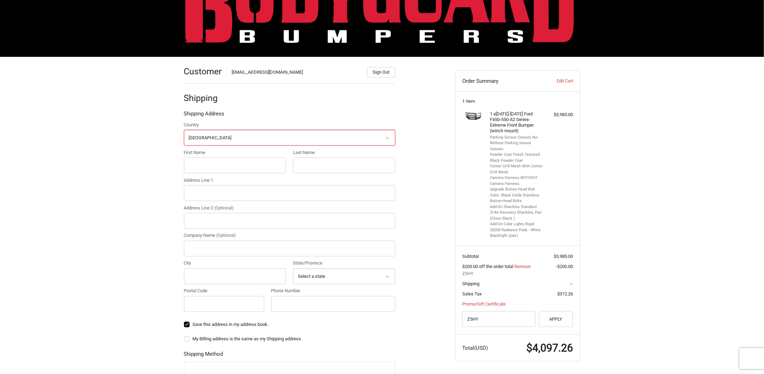
scroll to position [57, 0]
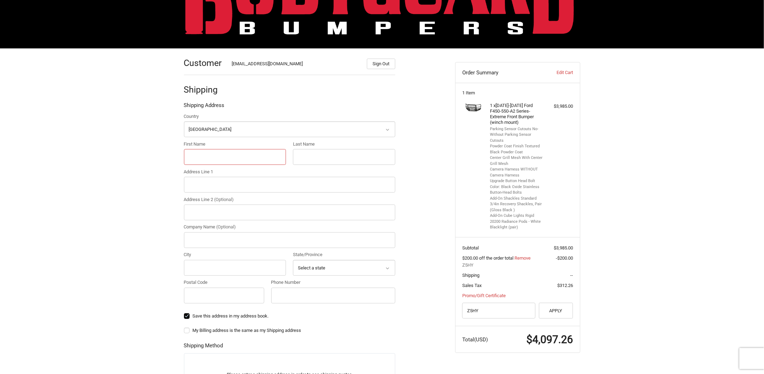
click at [217, 152] on input "First Name" at bounding box center [235, 157] width 102 height 16
type input "Will"
type input "[PERSON_NAME]"
click at [234, 183] on input "Address Line 1" at bounding box center [289, 185] width 211 height 16
type input "[STREET_ADDRESS][PERSON_NAME]"
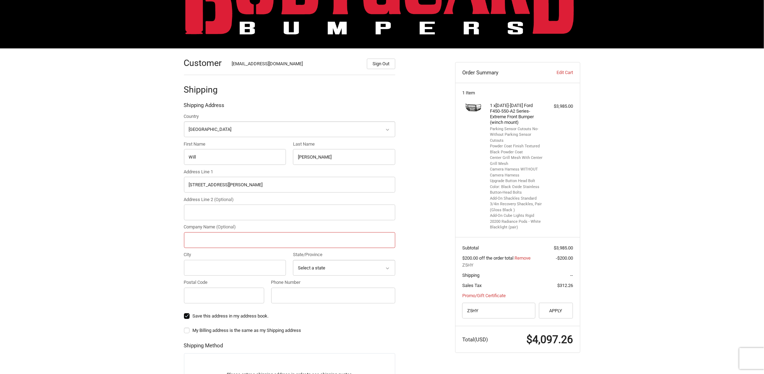
type input "Garrett McKenzie, Inc."
type input "Libertyville"
select select "IL"
type input "60048"
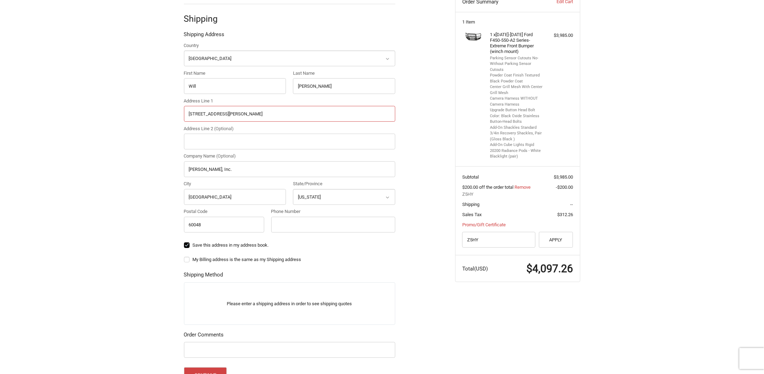
scroll to position [162, 0]
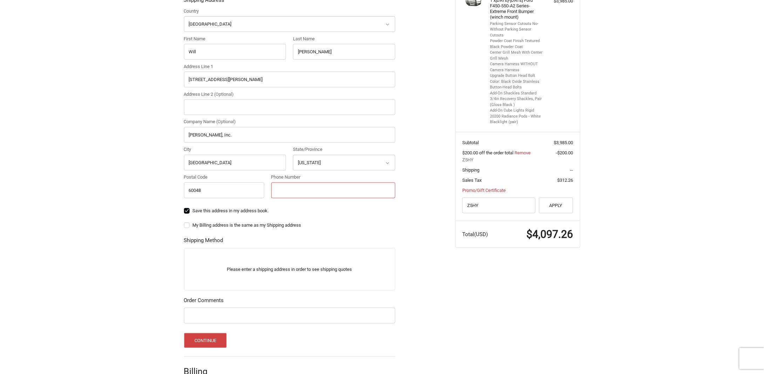
click at [303, 192] on input "Phone Number" at bounding box center [333, 190] width 124 height 16
type input "8474175917"
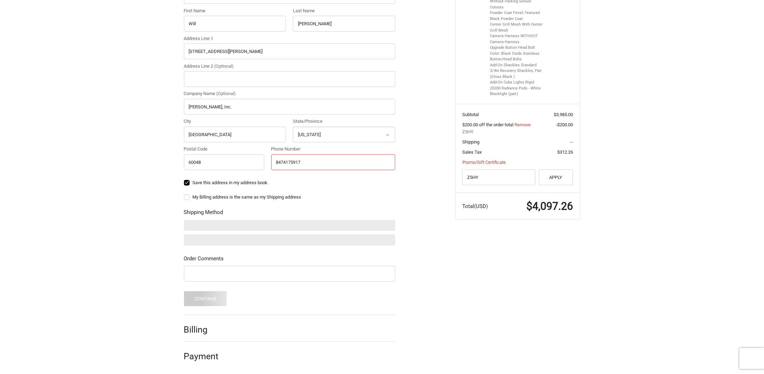
scroll to position [0, 0]
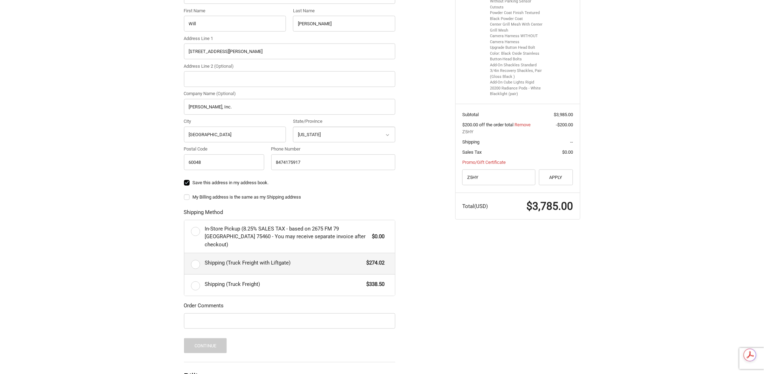
click at [197, 256] on label "Shipping (Truck Freight with Liftgate) $274.02" at bounding box center [289, 263] width 211 height 21
click at [185, 253] on input "Shipping (Truck Freight with Liftgate) $274.02" at bounding box center [184, 253] width 0 height 0
radio input "true"
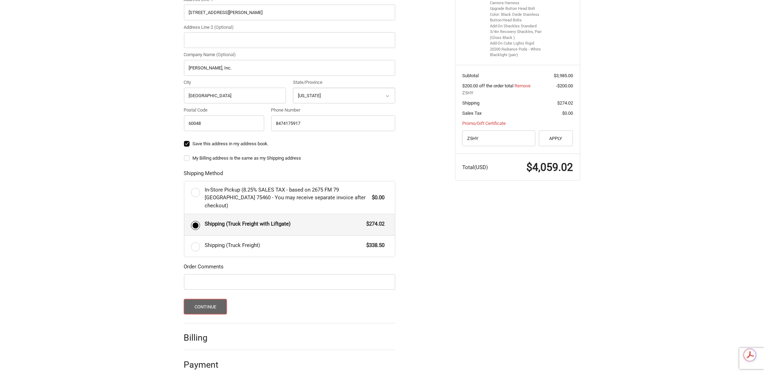
click at [200, 299] on button "Continue" at bounding box center [205, 306] width 43 height 15
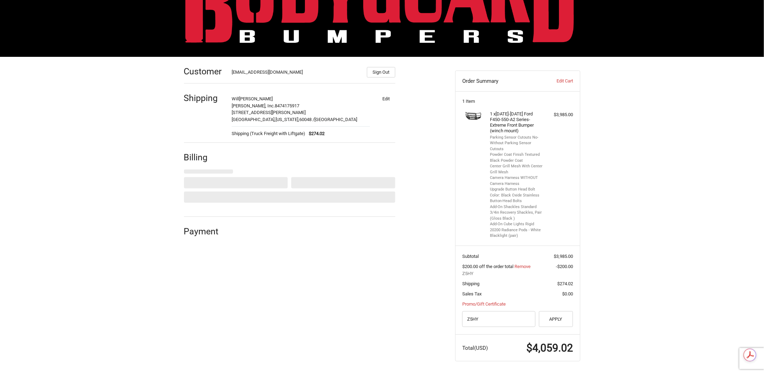
select select "US"
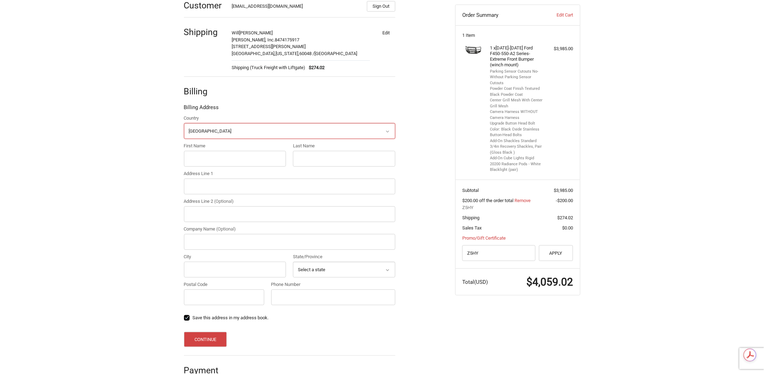
scroll to position [116, 0]
click at [208, 152] on input "First Name" at bounding box center [235, 157] width 102 height 16
type input "William"
type input "Hughes"
type input "1775 N Butterfield Rd"
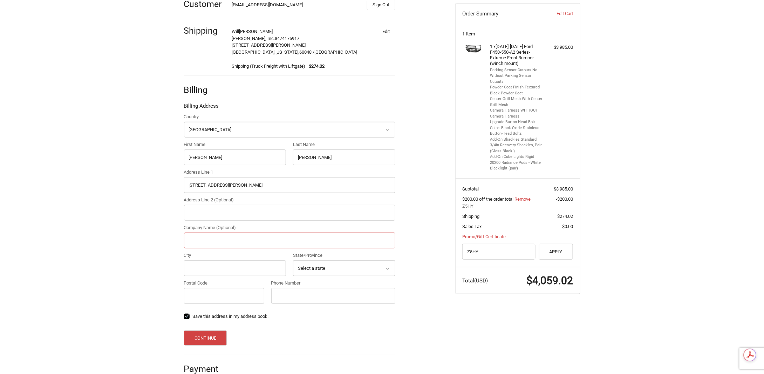
type input "Garrett McKenzie, Inc."
type input "Libertyville"
select select "IL"
type input "60048"
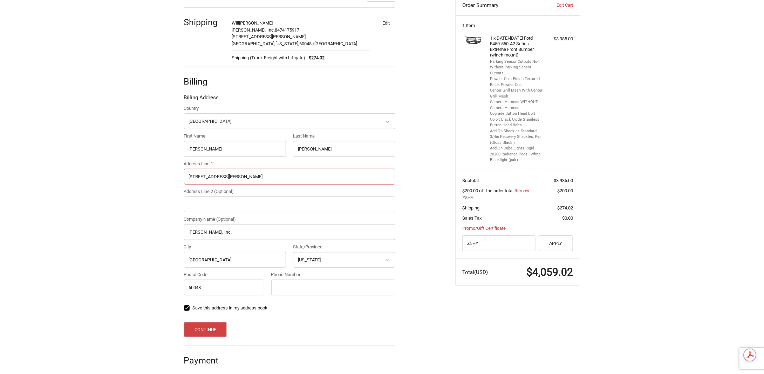
scroll to position [128, 0]
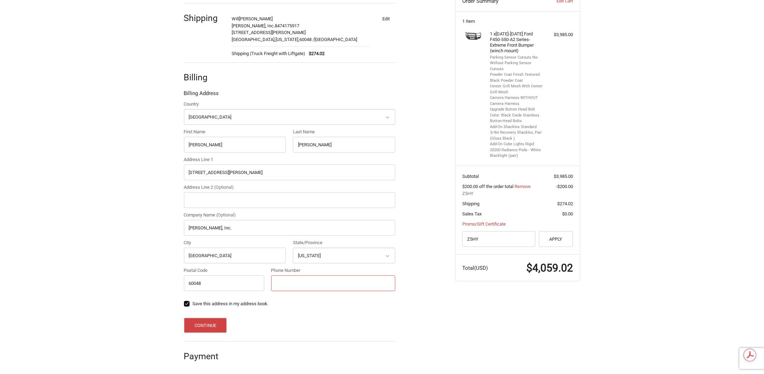
click at [301, 281] on input "Phone Number" at bounding box center [333, 283] width 124 height 16
type input "8474175917"
drag, startPoint x: 247, startPoint y: 179, endPoint x: 155, endPoint y: 173, distance: 91.7
click at [131, 172] on div "Customer wghughes@garrettmckenzie.com Sign Out Shipping Will Hughes Garrett McK…" at bounding box center [382, 176] width 764 height 398
drag, startPoint x: 165, startPoint y: 165, endPoint x: 128, endPoint y: 166, distance: 37.9
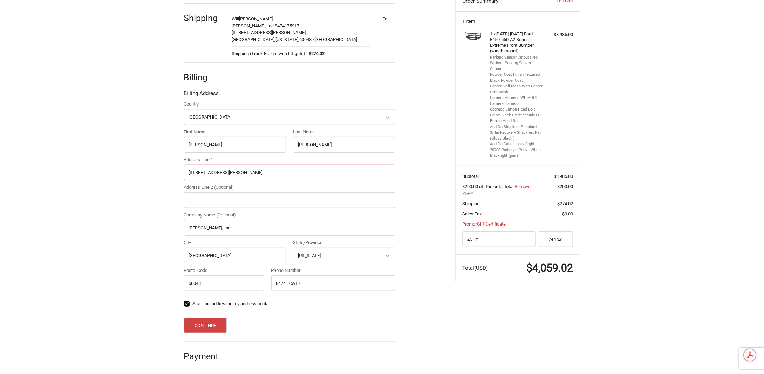
click at [128, 166] on div "Customer wghughes@garrettmckenzie.com Sign Out Shipping Will Hughes Garrett McK…" at bounding box center [382, 176] width 764 height 398
type input "736 N Western Ave #331"
drag, startPoint x: 153, startPoint y: 254, endPoint x: 121, endPoint y: 252, distance: 31.6
click at [121, 252] on div "Customer wghughes@garrettmckenzie.com Sign Out Shipping Will Hughes Garrett McK…" at bounding box center [382, 176] width 764 height 398
type input "Lake Forest"
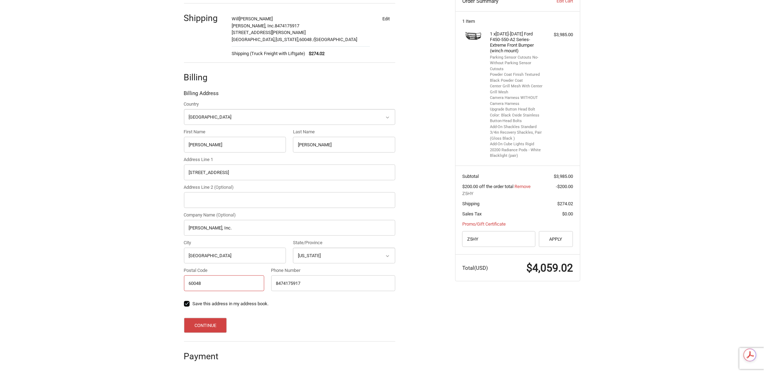
click at [217, 283] on input "60048" at bounding box center [224, 283] width 81 height 16
type input "60045"
click at [192, 324] on button "Continue" at bounding box center [205, 325] width 43 height 15
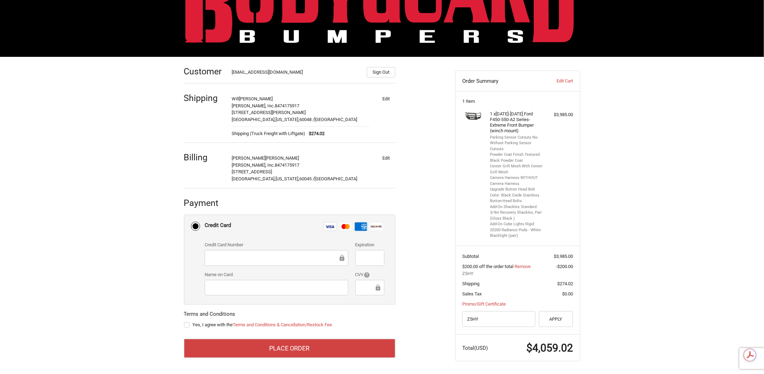
scroll to position [0, 0]
click at [188, 325] on label "Yes, I agree with the Terms and Conditions & Cancellation/Restock Fee" at bounding box center [289, 325] width 211 height 6
click at [184, 321] on input "Yes, I agree with the Terms and Conditions & Cancellation/Restock Fee" at bounding box center [184, 321] width 0 height 0
checkbox input "true"
click at [270, 250] on div at bounding box center [277, 258] width 144 height 16
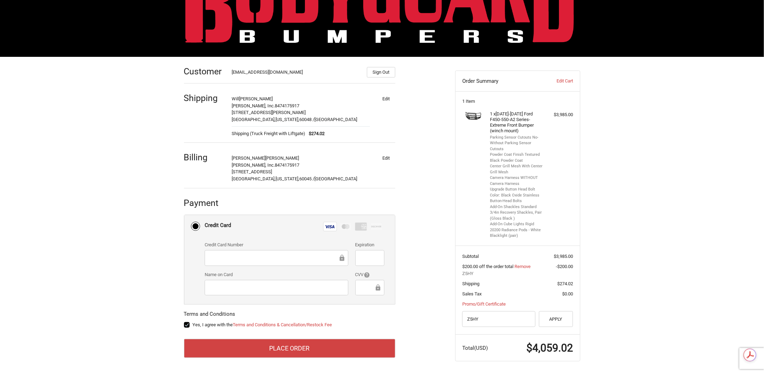
click at [160, 301] on div "Customer wghughes@garrettmckenzie.com Sign Out Shipping Will Hughes Garrett McK…" at bounding box center [382, 216] width 764 height 318
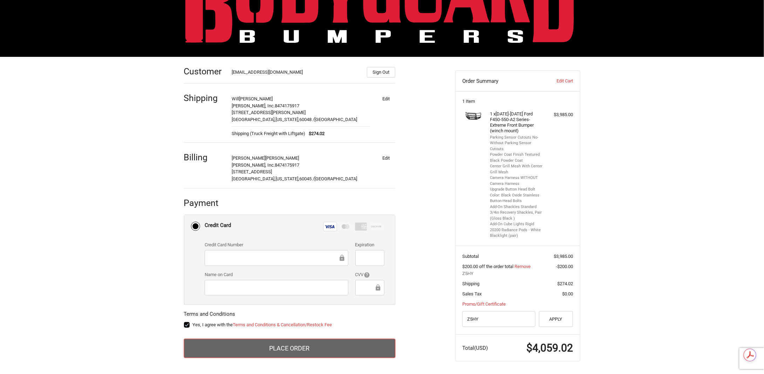
click at [307, 349] on button "Place Order" at bounding box center [289, 348] width 211 height 19
